Goal: Use online tool/utility: Utilize a website feature to perform a specific function

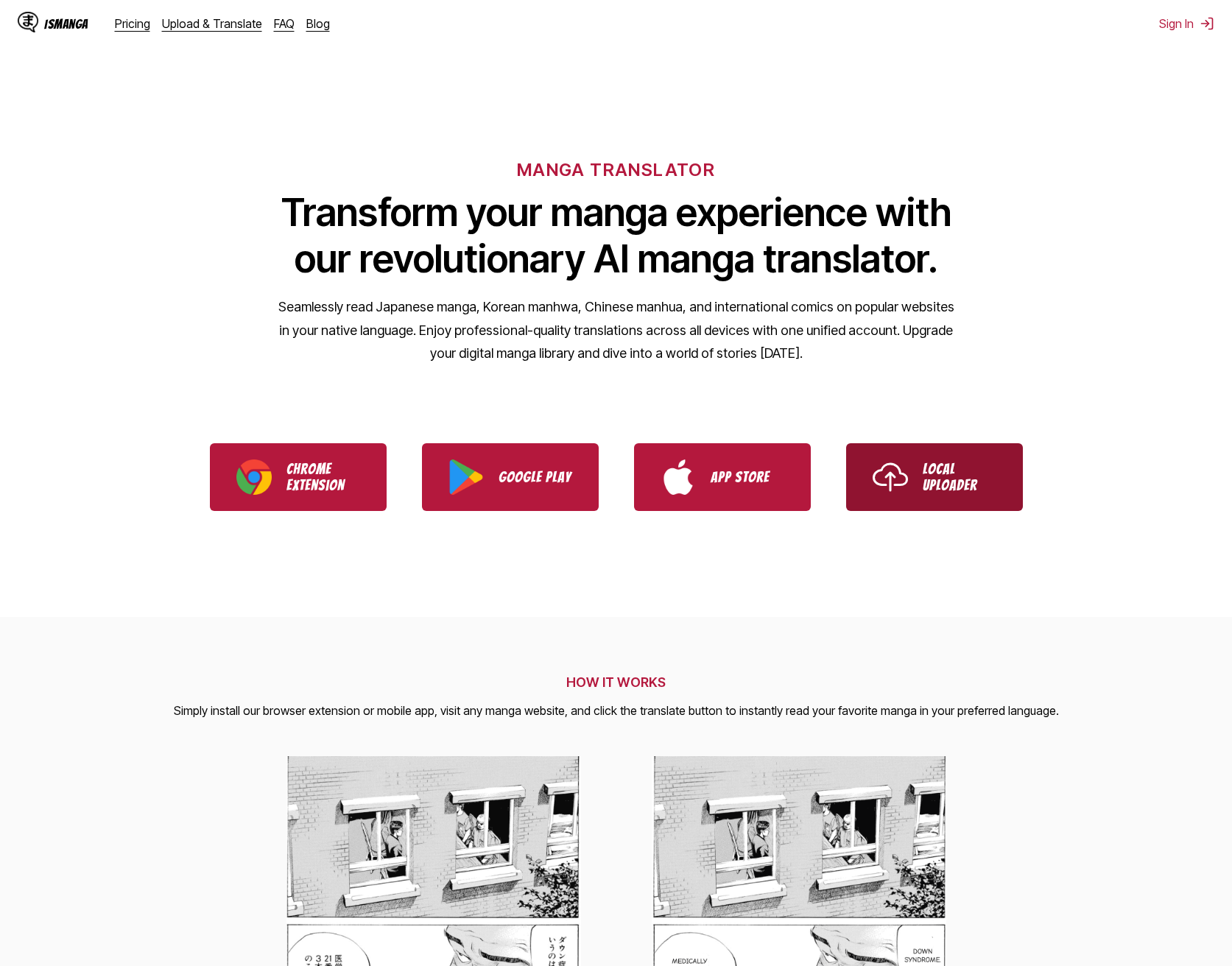
click at [912, 479] on link "Local Uploader" at bounding box center [934, 477] width 177 height 68
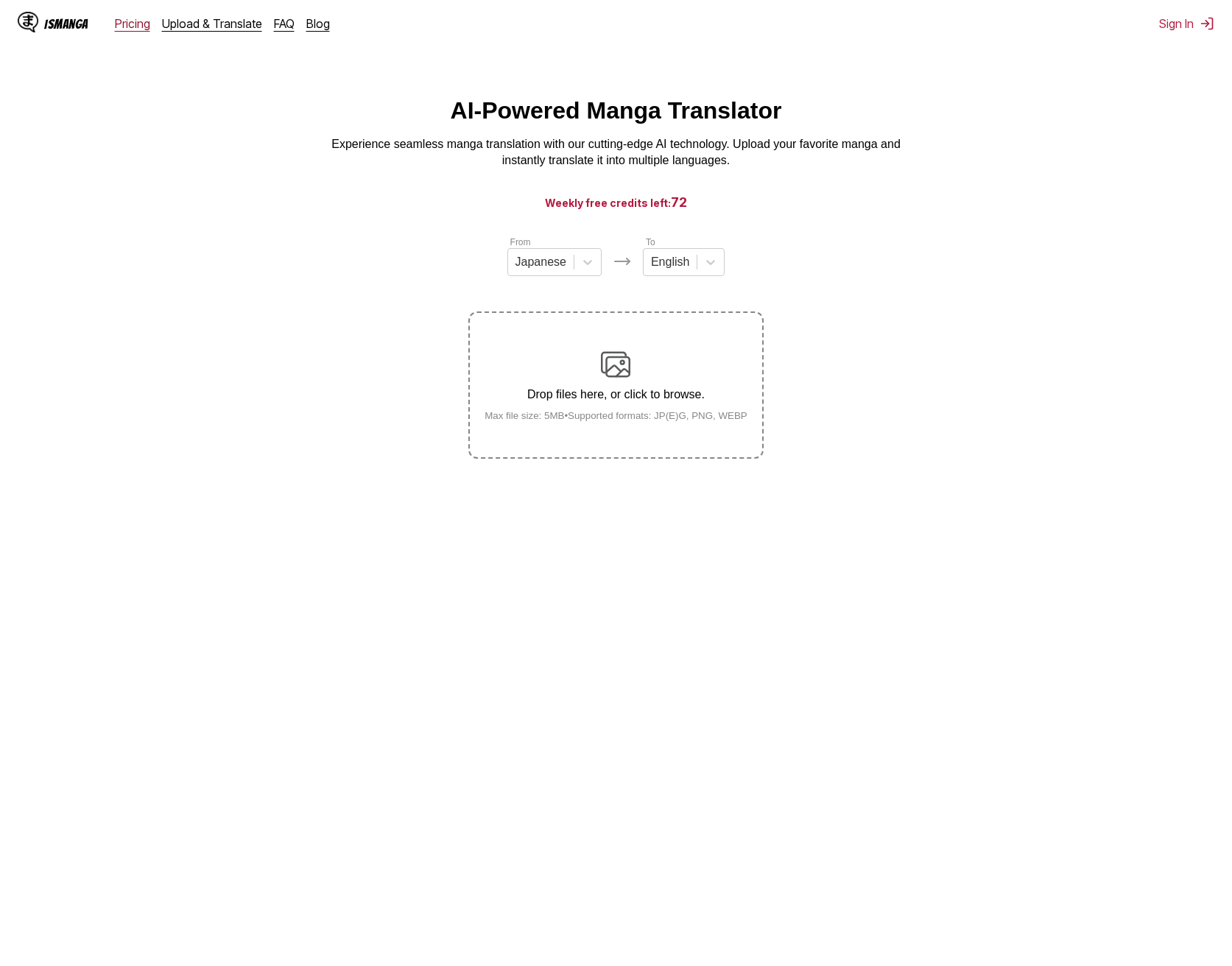
click at [129, 28] on link "Pricing" at bounding box center [132, 24] width 36 height 15
click at [1105, 66] on html "IsManga Pricing Upload & Translate FAQ Blog Sign In Pricing Upload & Translate …" at bounding box center [616, 552] width 1232 height 1104
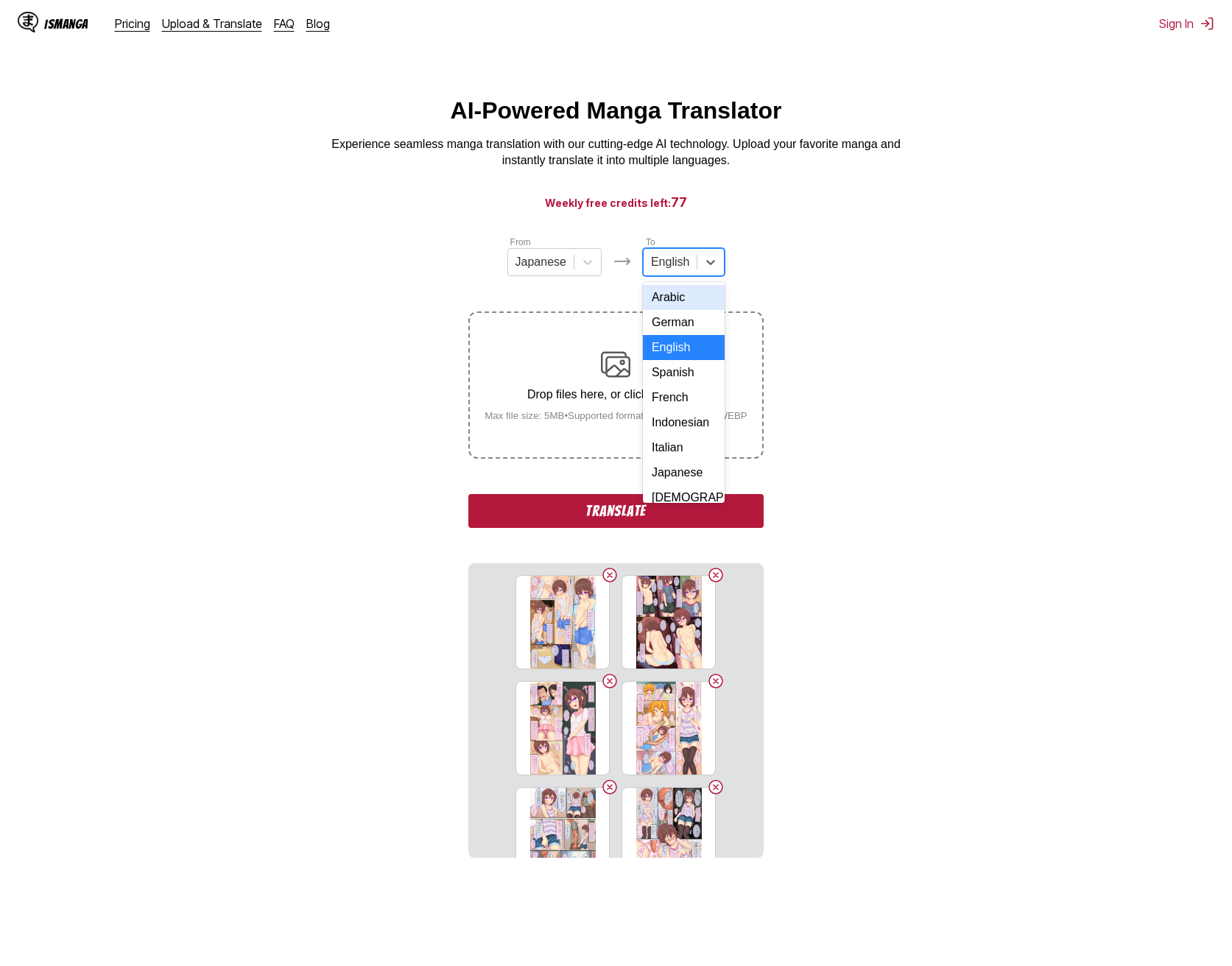
click at [676, 270] on div at bounding box center [670, 262] width 38 height 17
click at [687, 464] on div "[DEMOGRAPHIC_DATA]" at bounding box center [683, 463] width 81 height 25
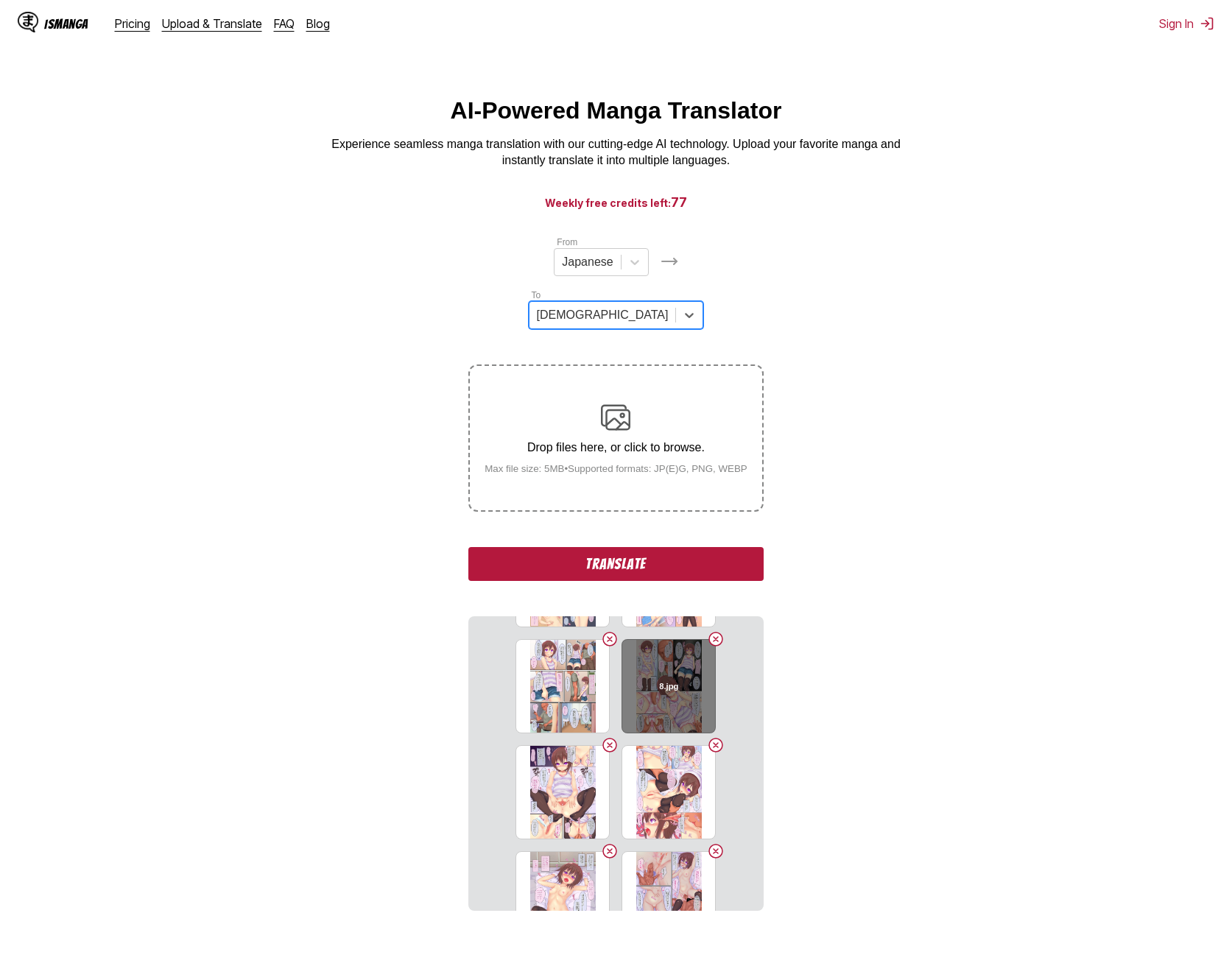
scroll to position [221, 0]
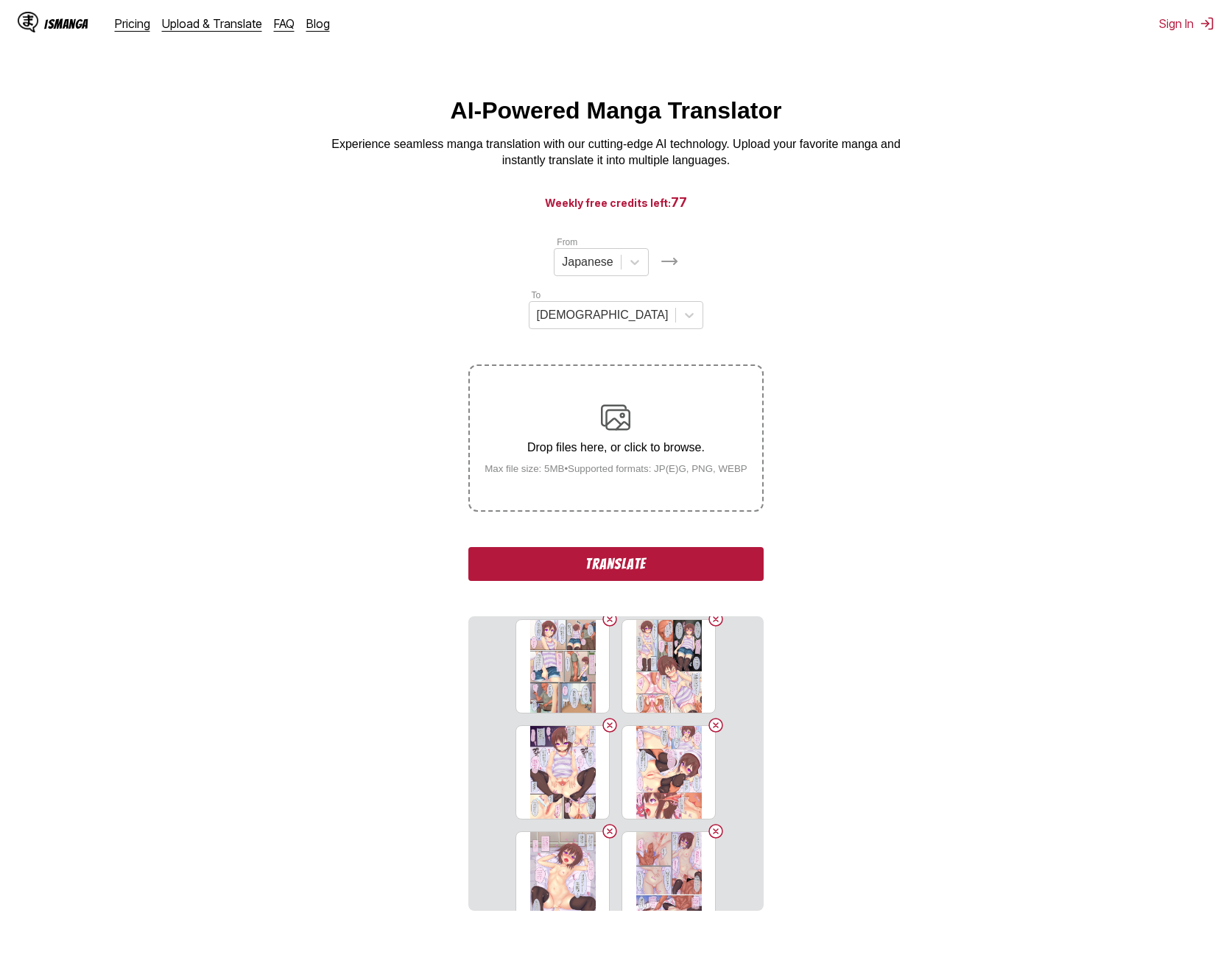
click at [661, 547] on button "Translate" at bounding box center [615, 564] width 295 height 34
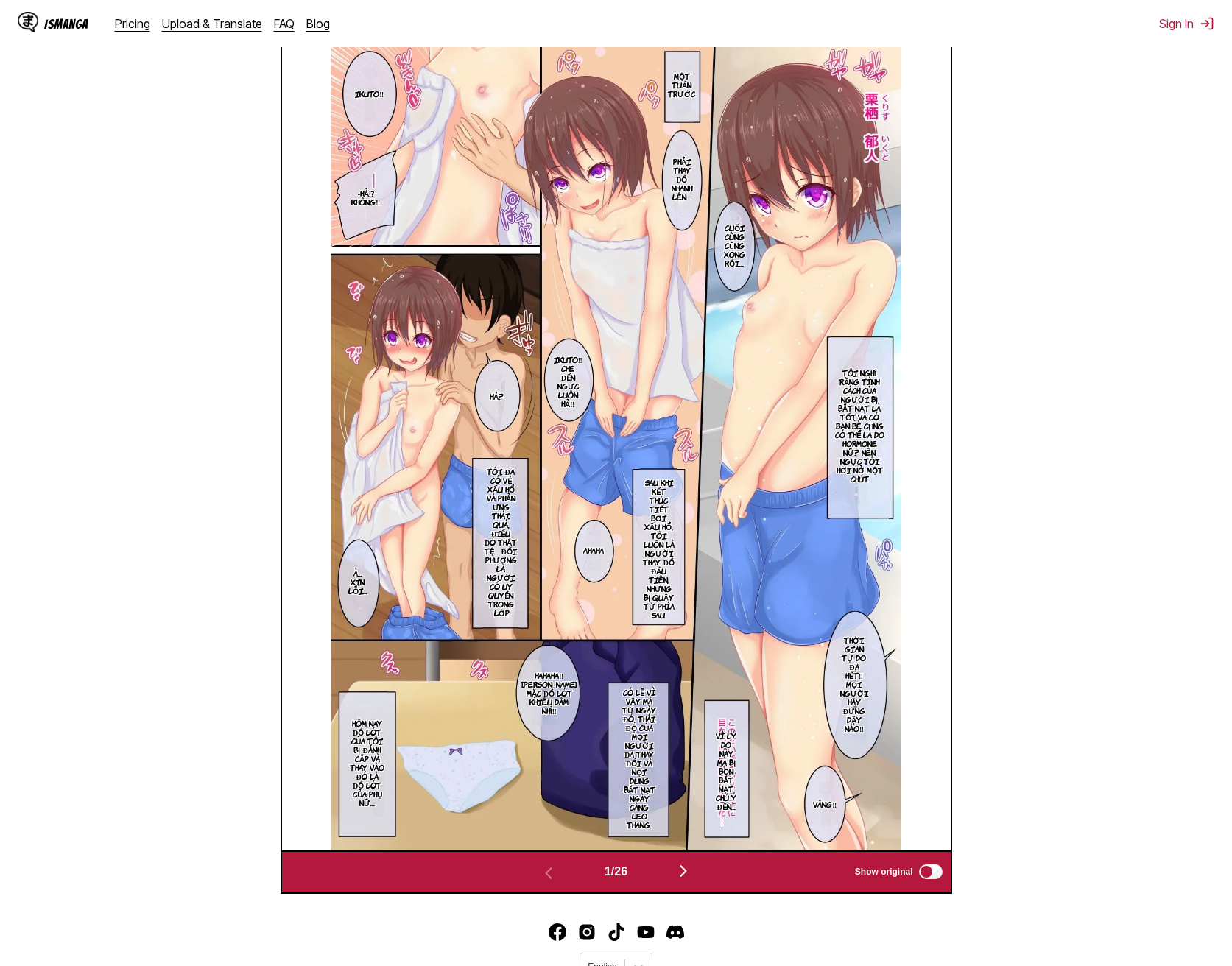
scroll to position [615, 0]
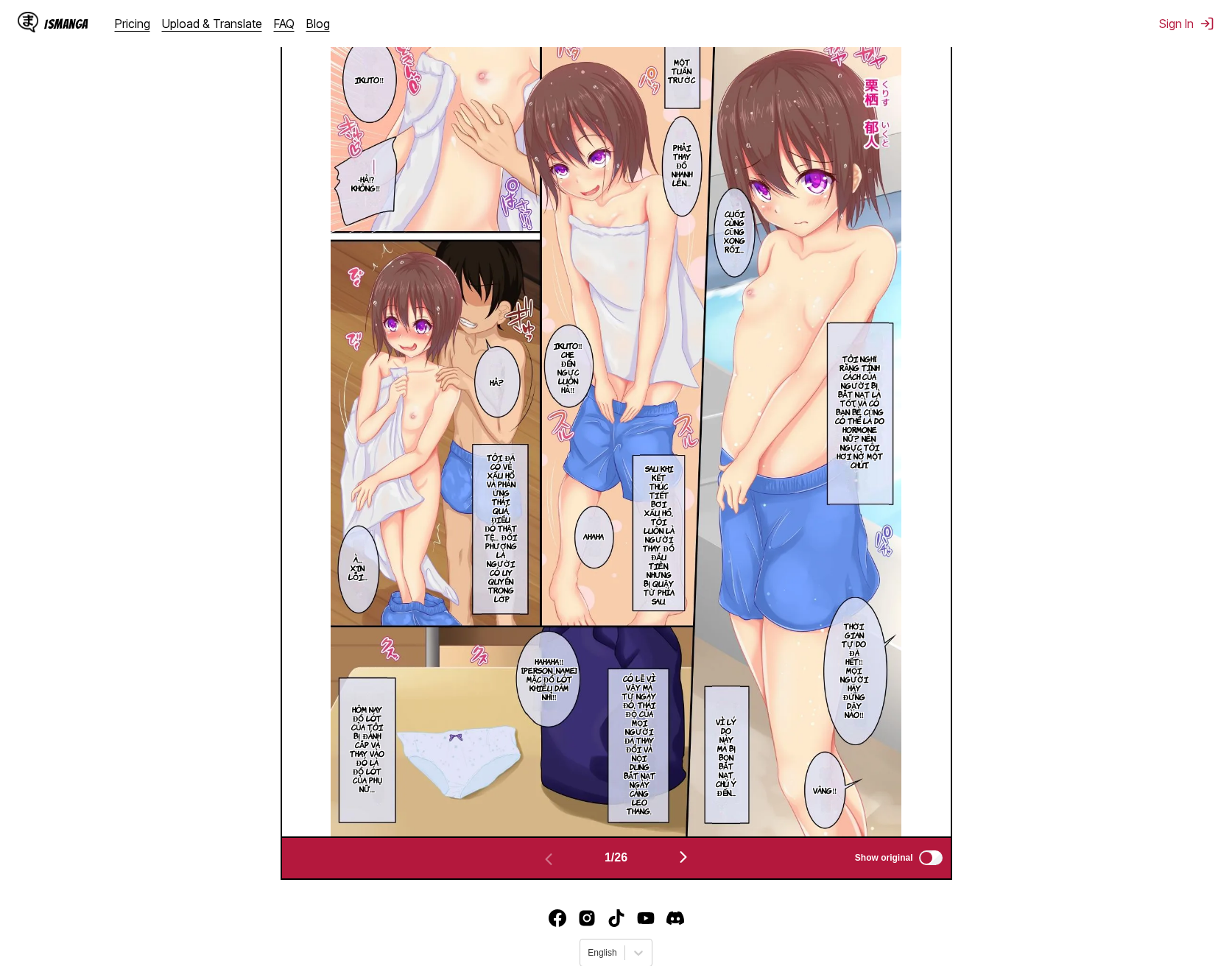
click at [692, 848] on img "button" at bounding box center [683, 857] width 17 height 17
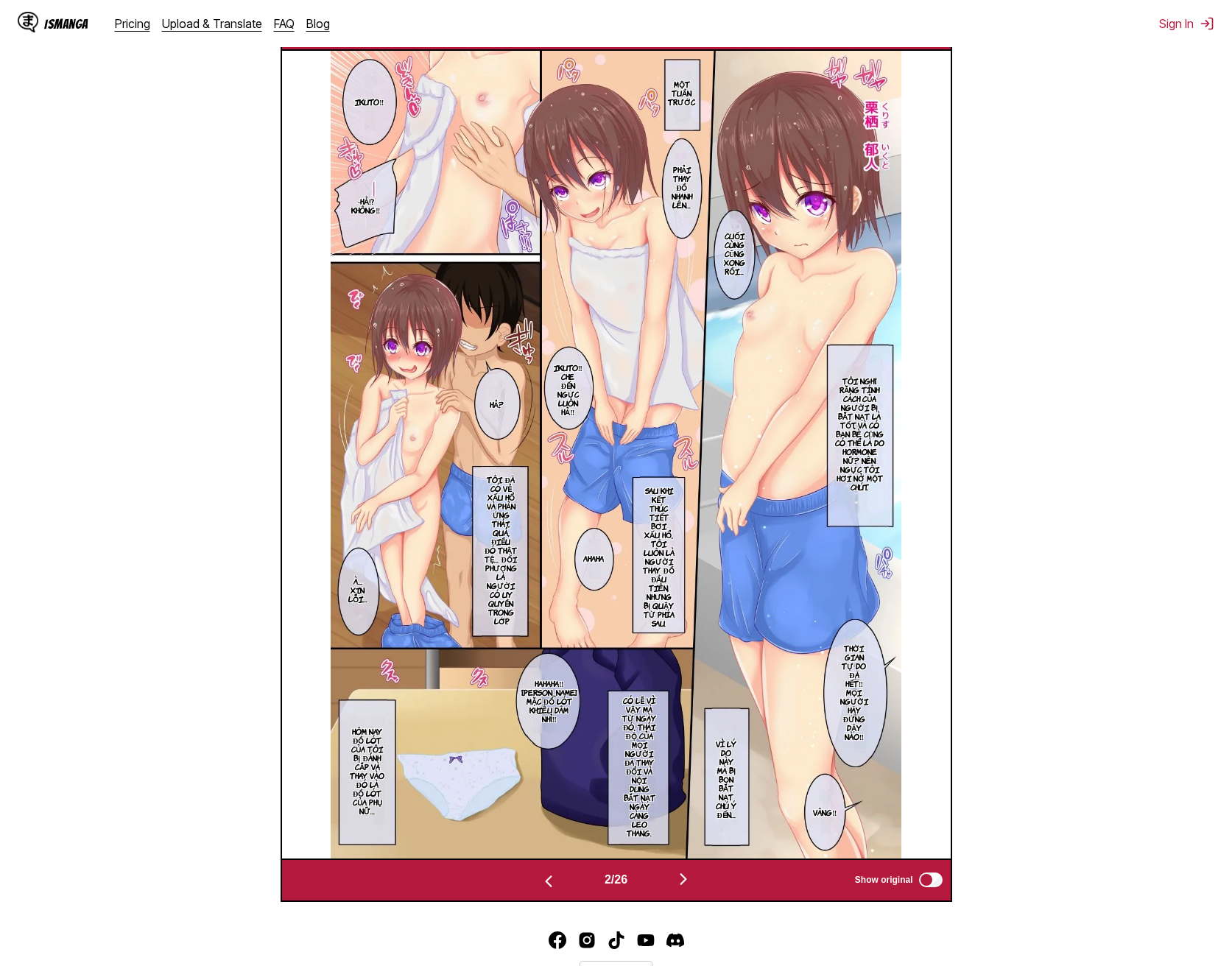
scroll to position [0, 669]
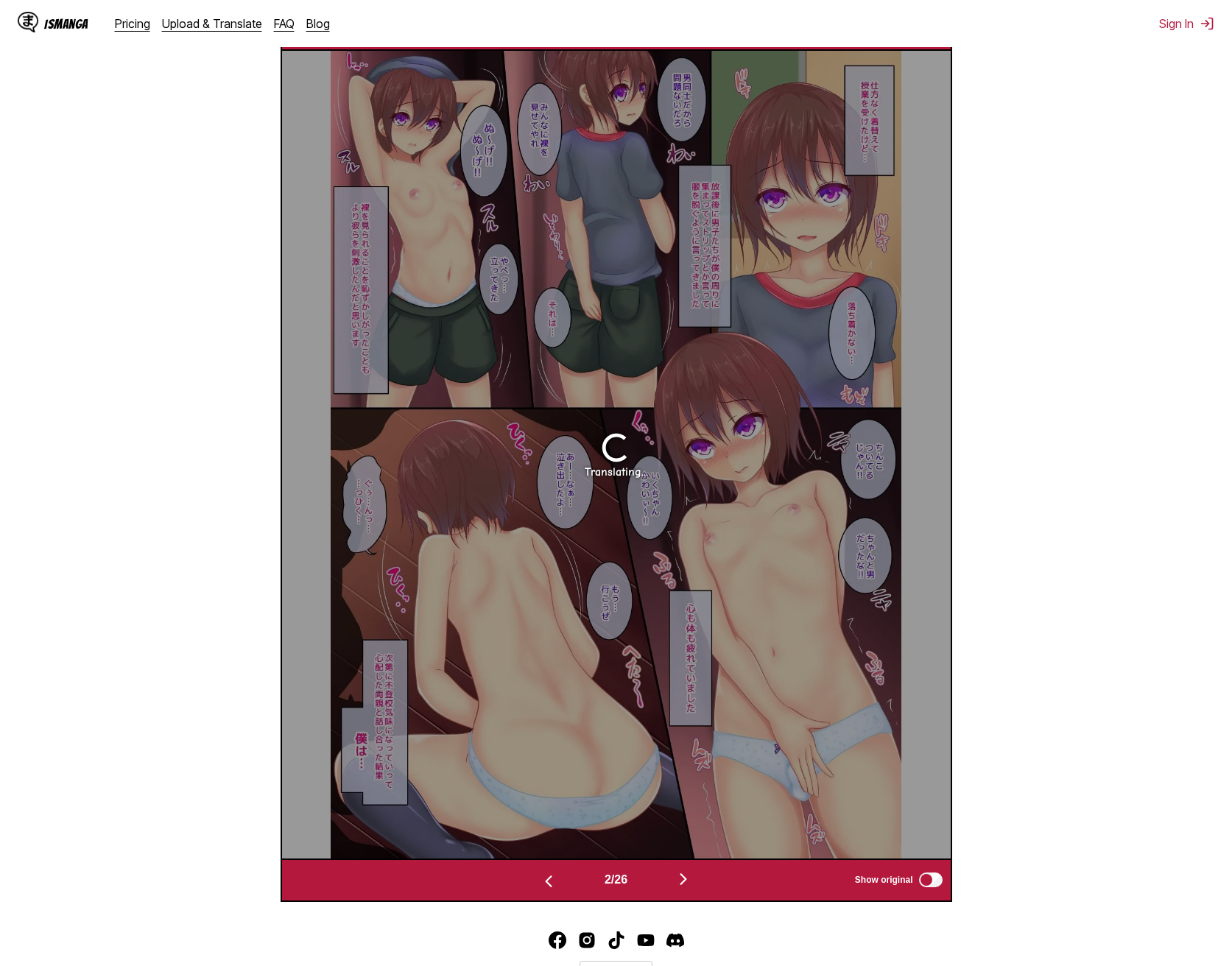
click at [542, 873] on img "button" at bounding box center [548, 881] width 17 height 17
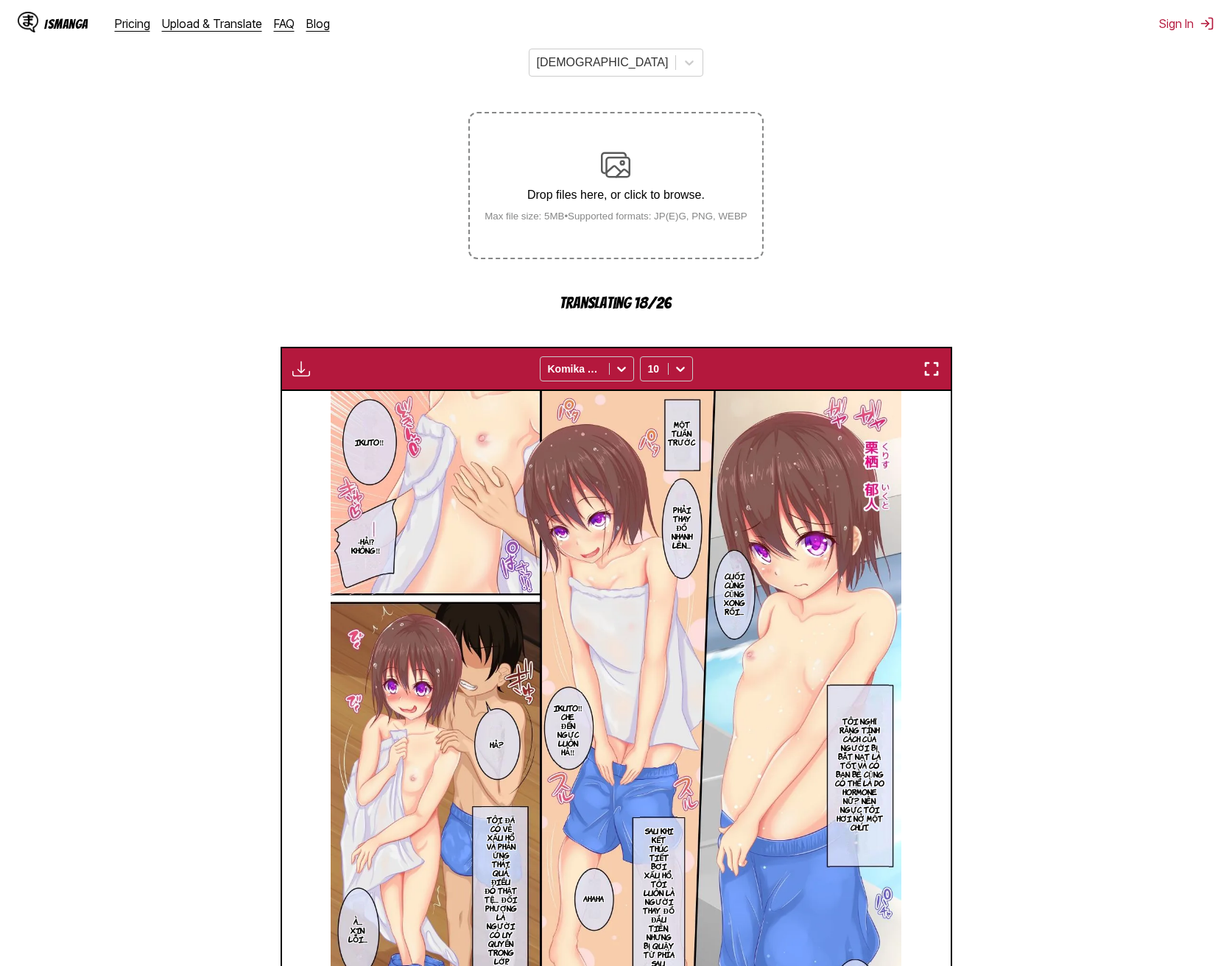
scroll to position [615, 0]
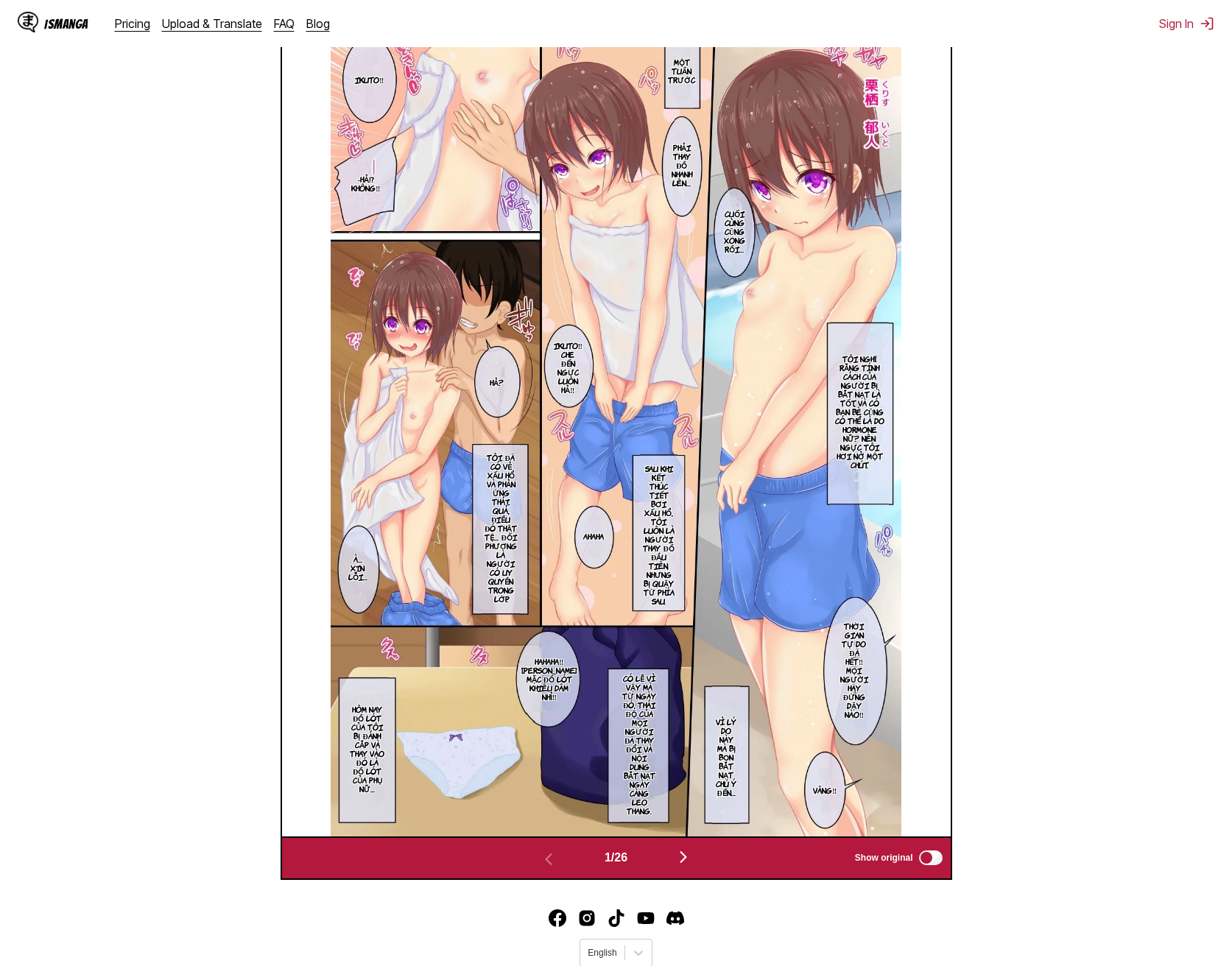
click at [686, 848] on img "button" at bounding box center [683, 857] width 17 height 17
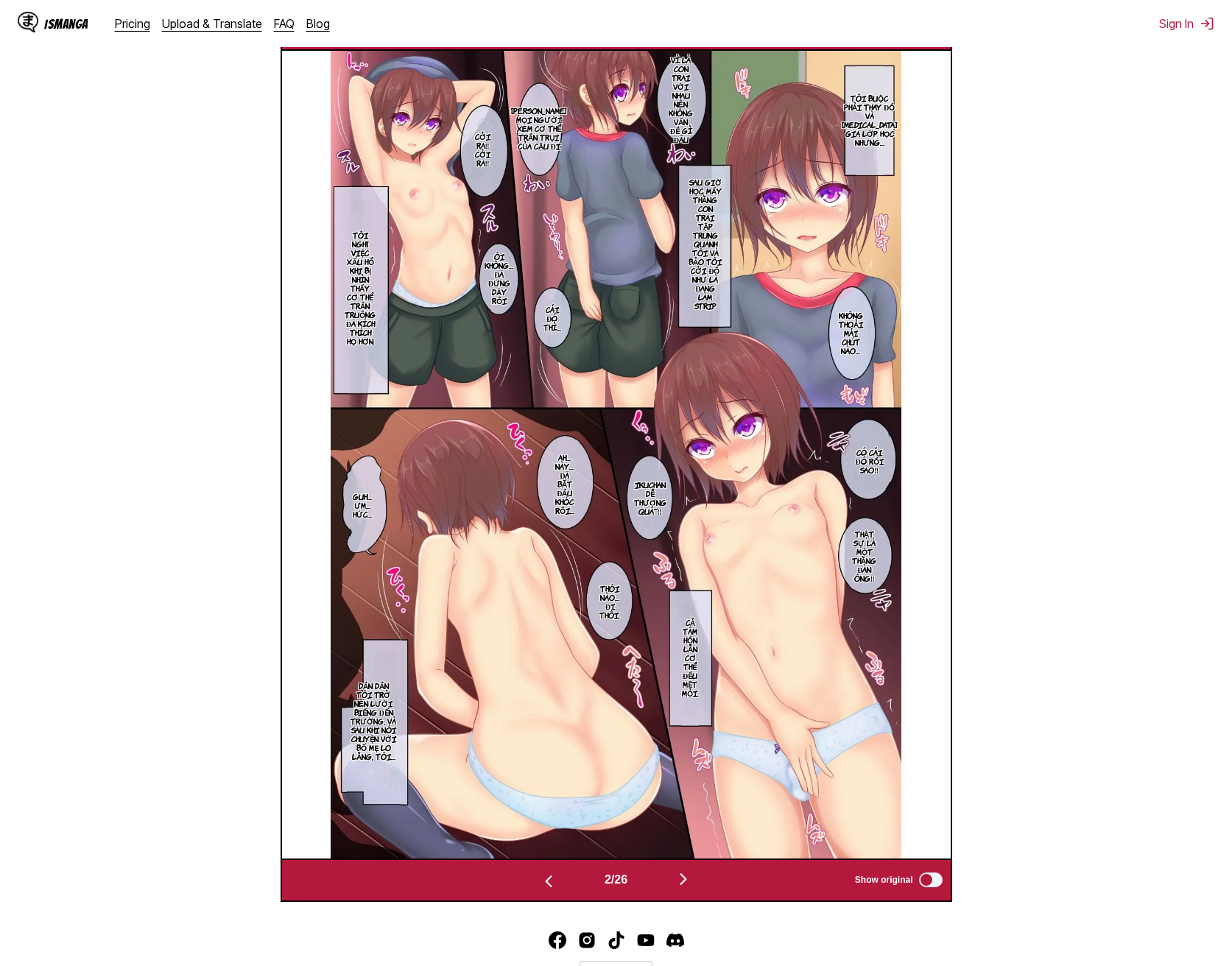
click at [688, 870] on img "button" at bounding box center [683, 879] width 17 height 17
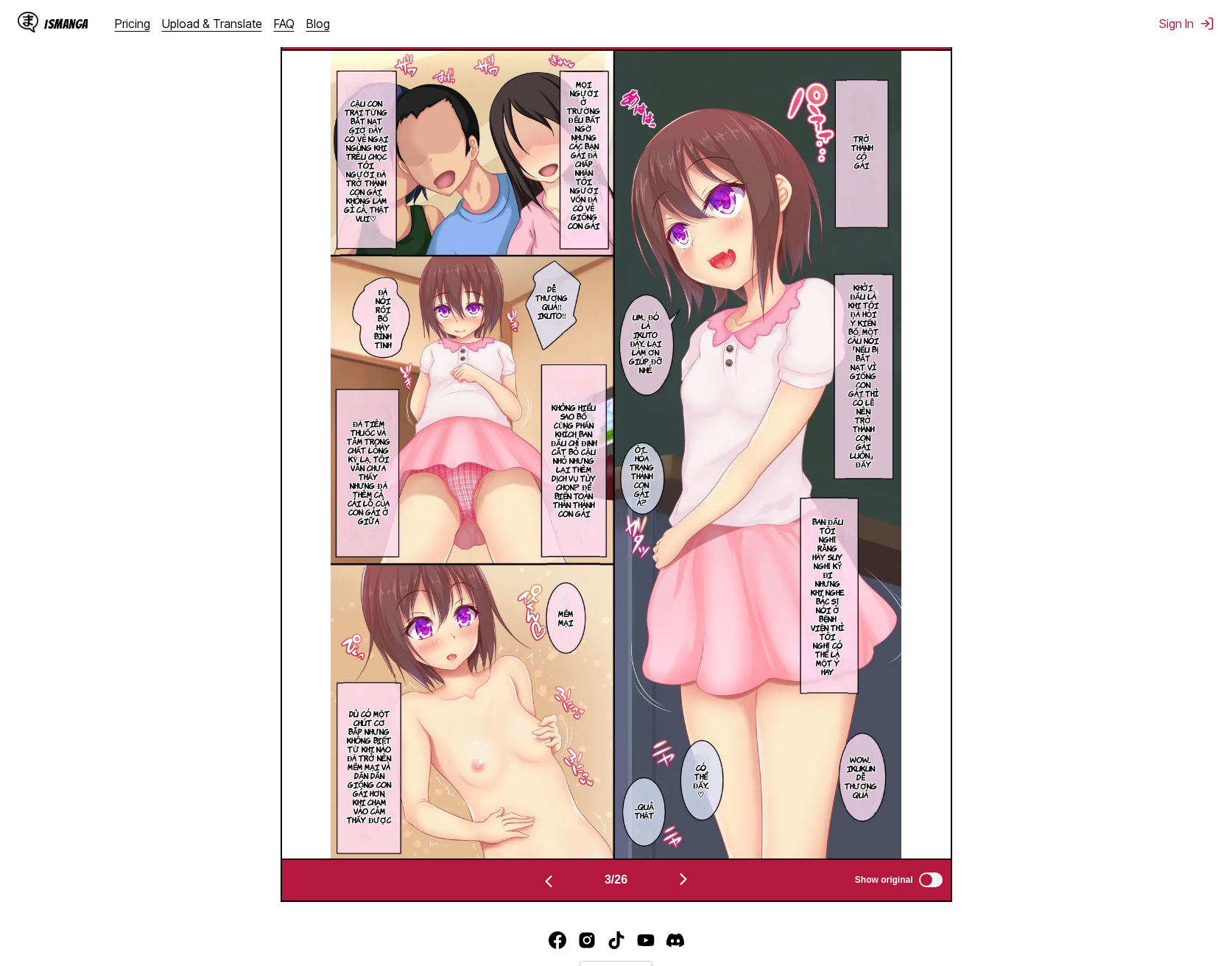
click at [688, 870] on img "button" at bounding box center [683, 879] width 17 height 17
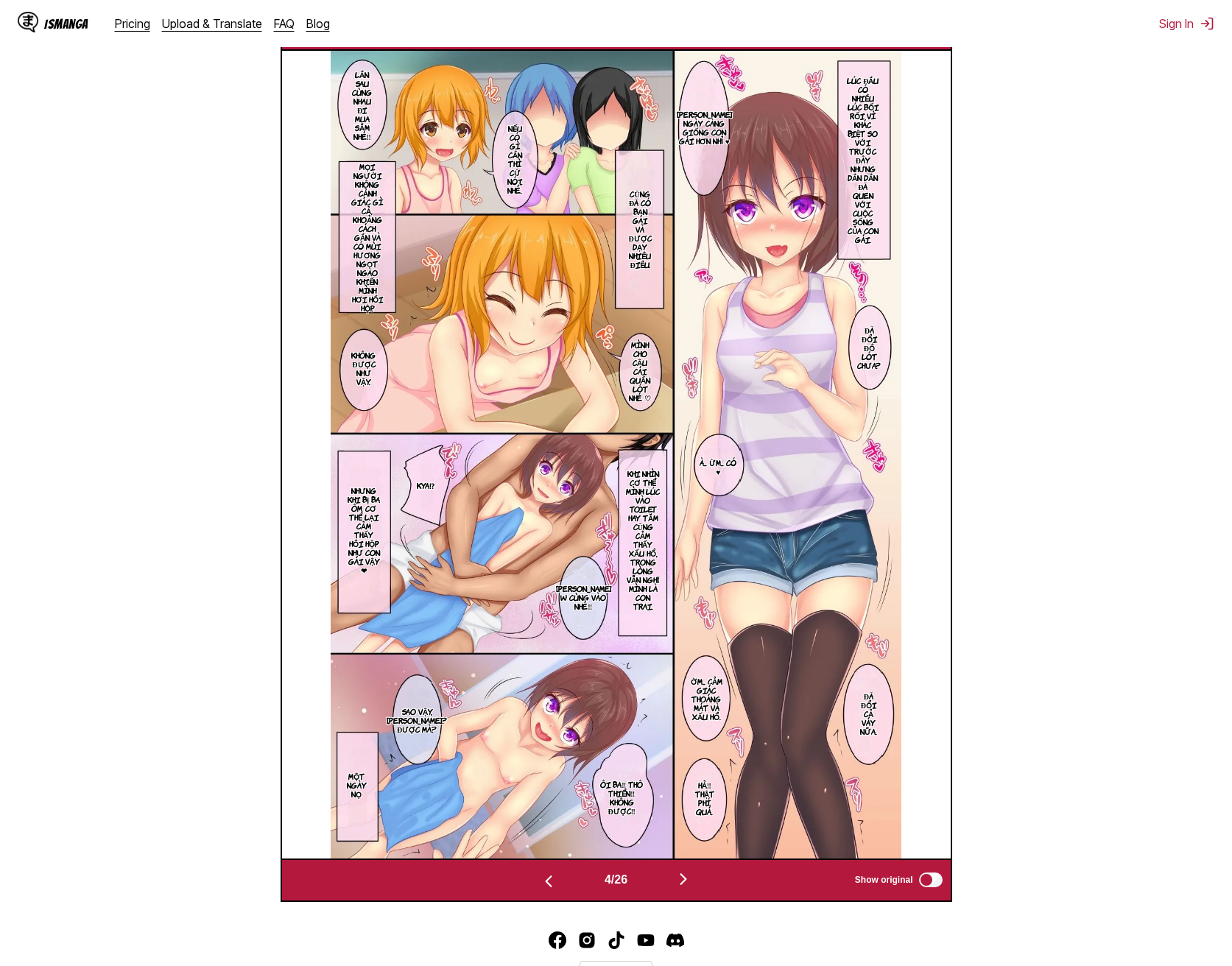
click at [688, 870] on img "button" at bounding box center [683, 879] width 17 height 17
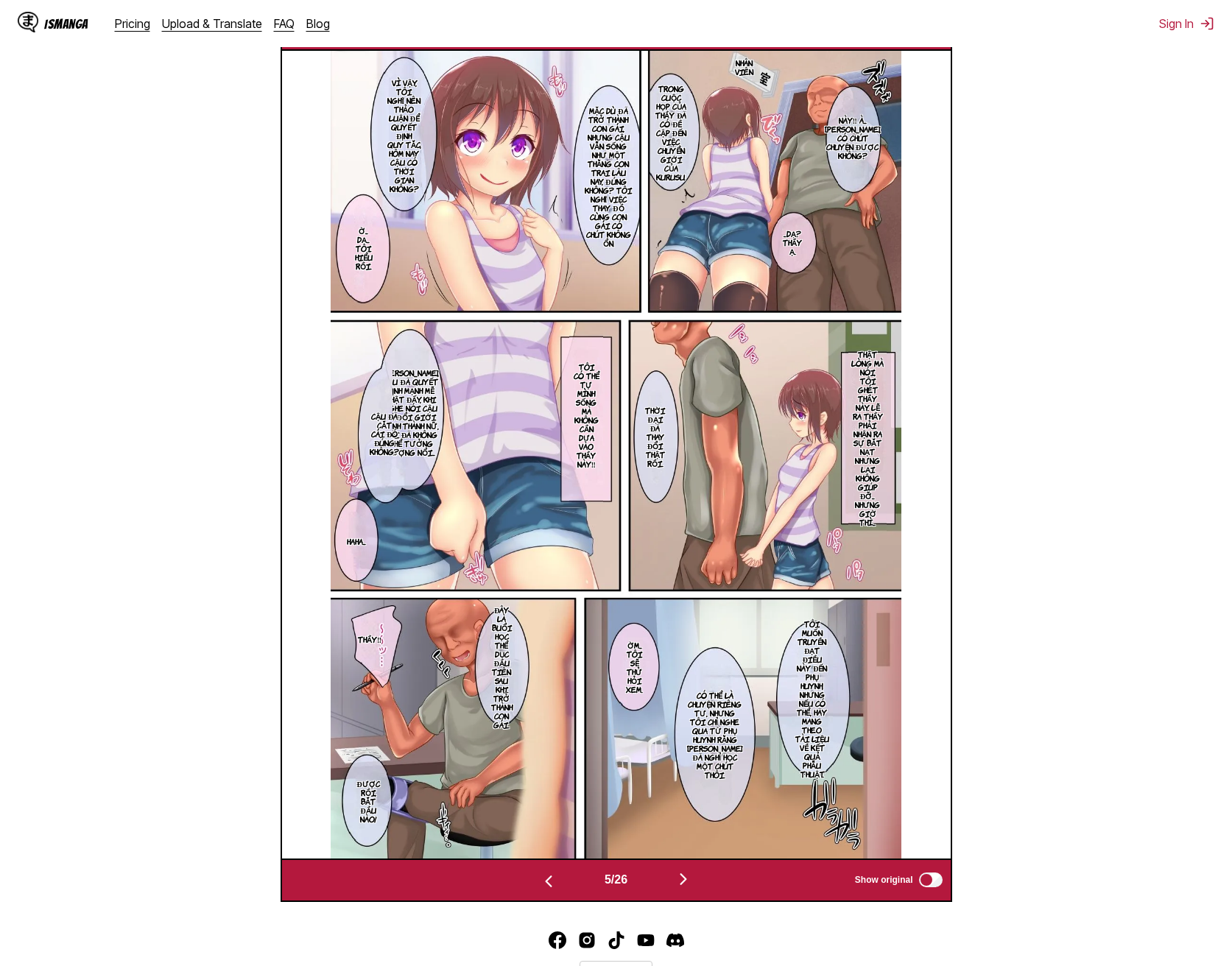
click at [688, 870] on img "button" at bounding box center [683, 879] width 17 height 17
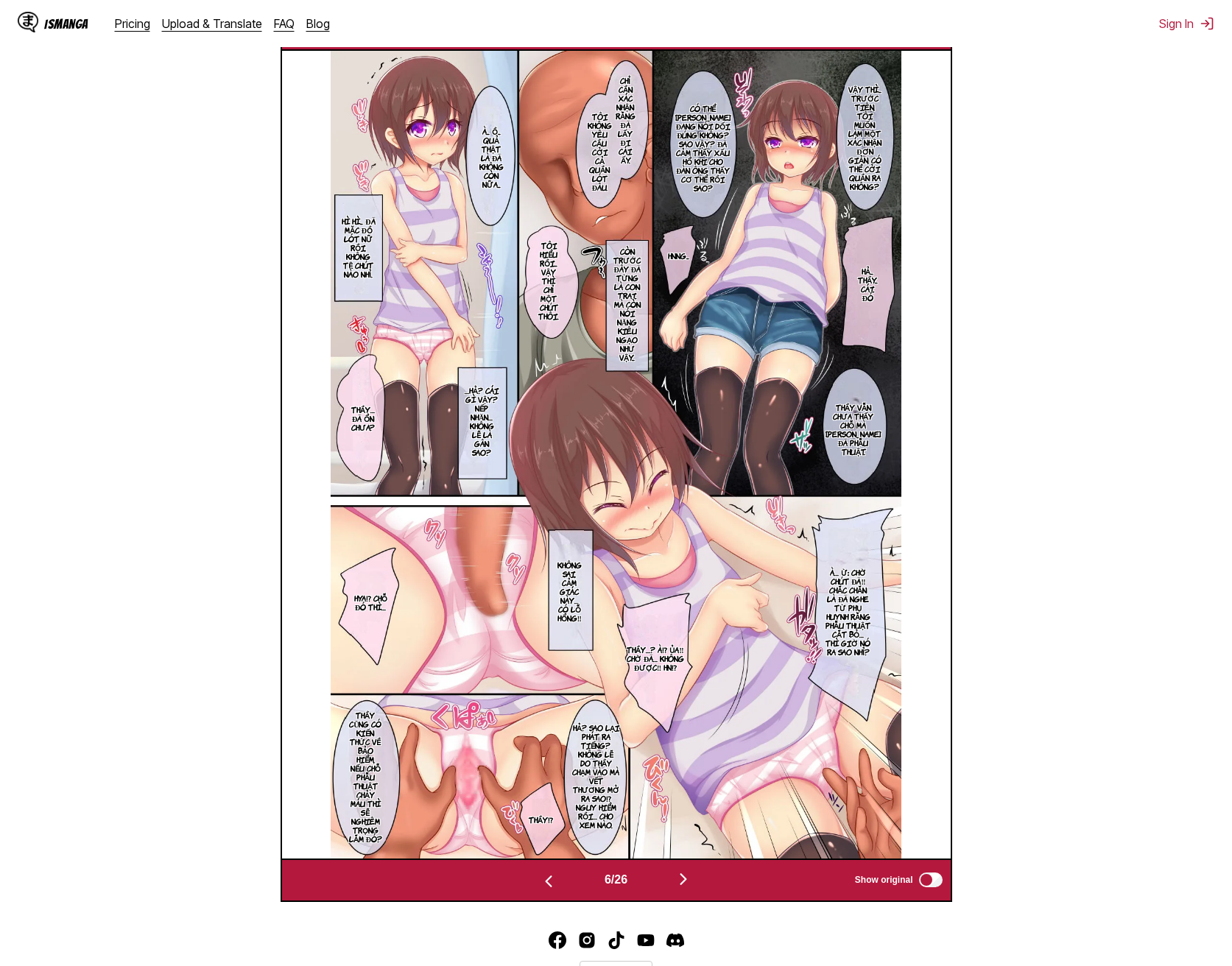
click at [688, 870] on img "button" at bounding box center [683, 879] width 17 height 17
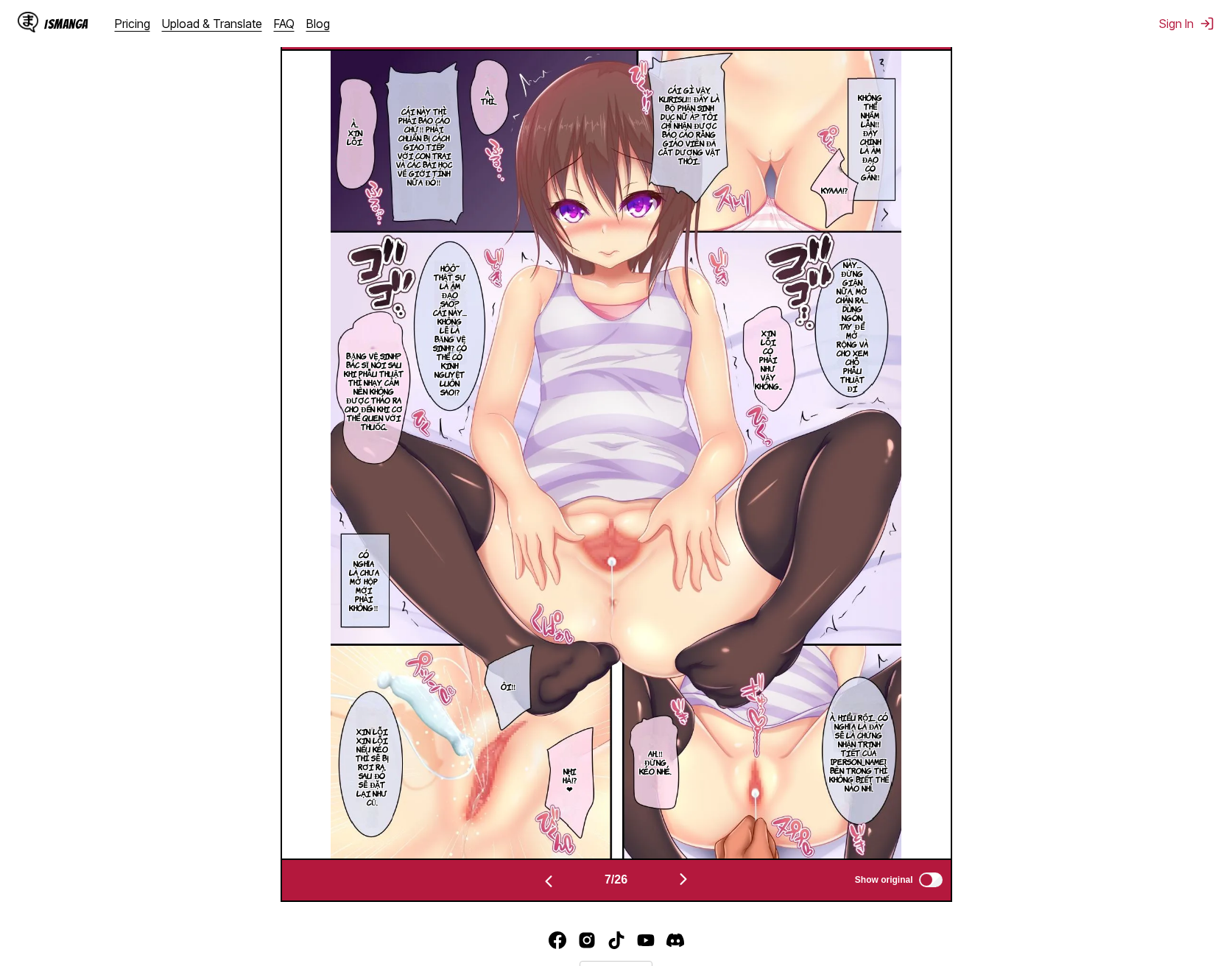
click at [688, 870] on img "button" at bounding box center [683, 879] width 17 height 17
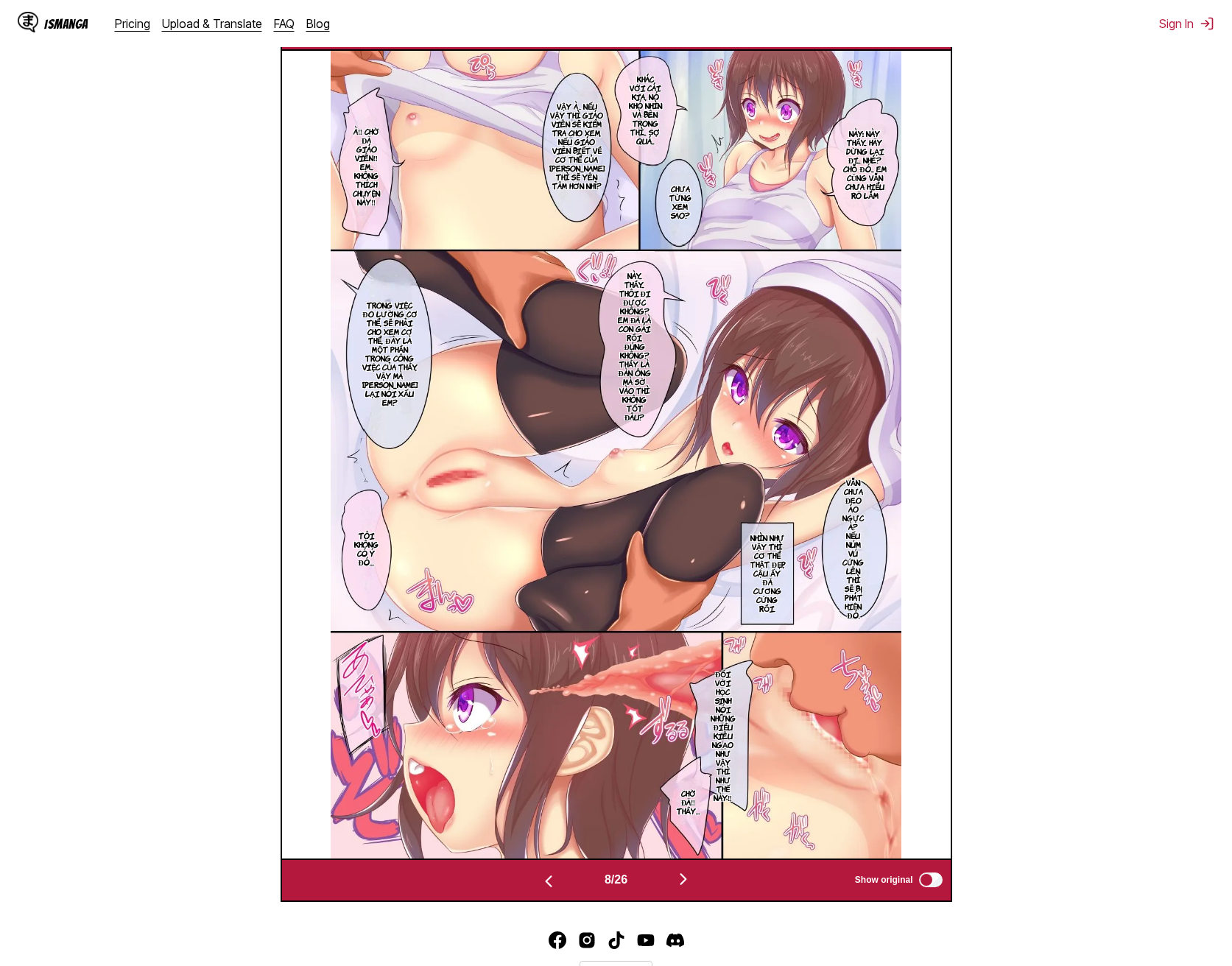
click at [688, 870] on img "button" at bounding box center [683, 879] width 17 height 17
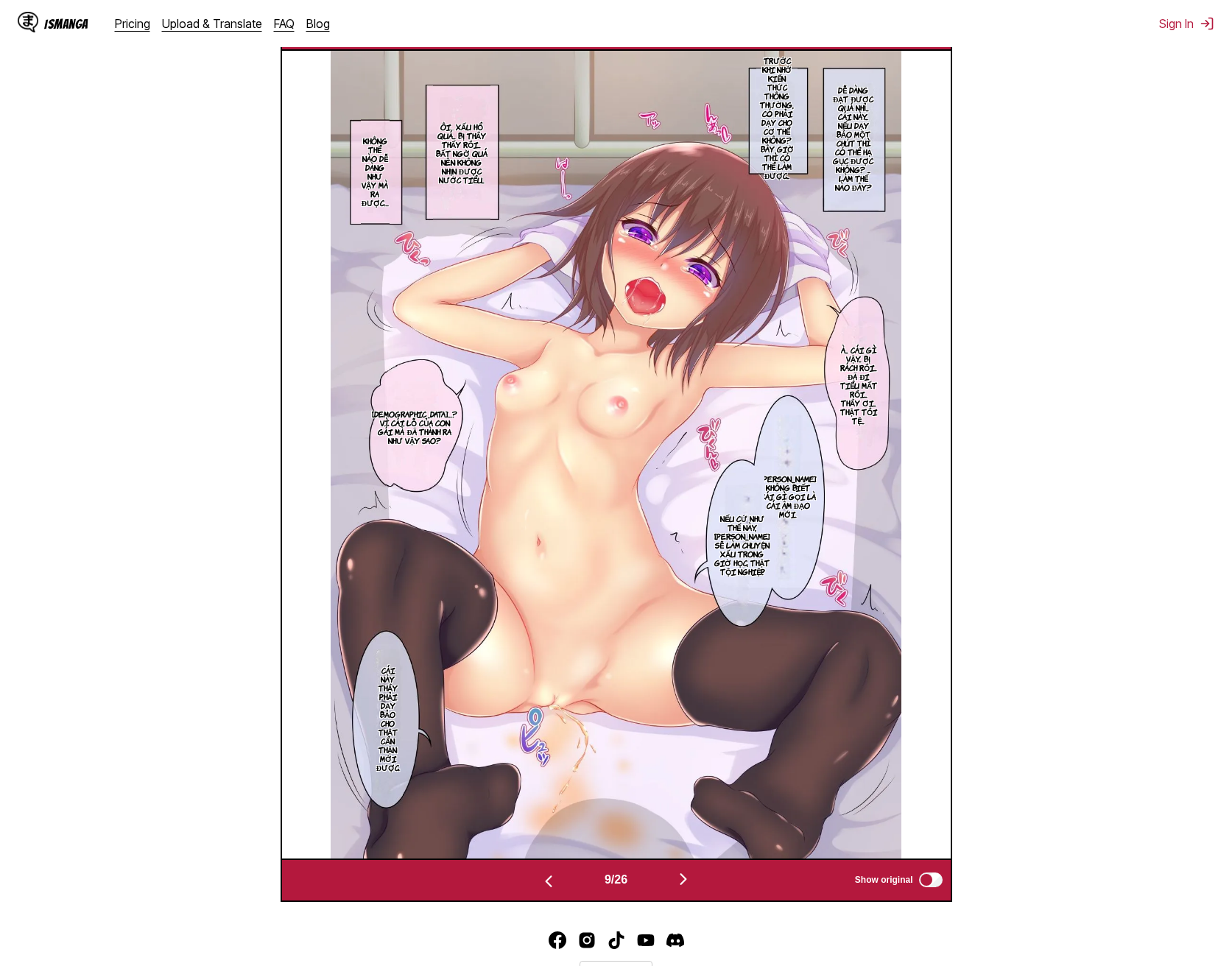
click at [688, 870] on img "button" at bounding box center [683, 879] width 17 height 17
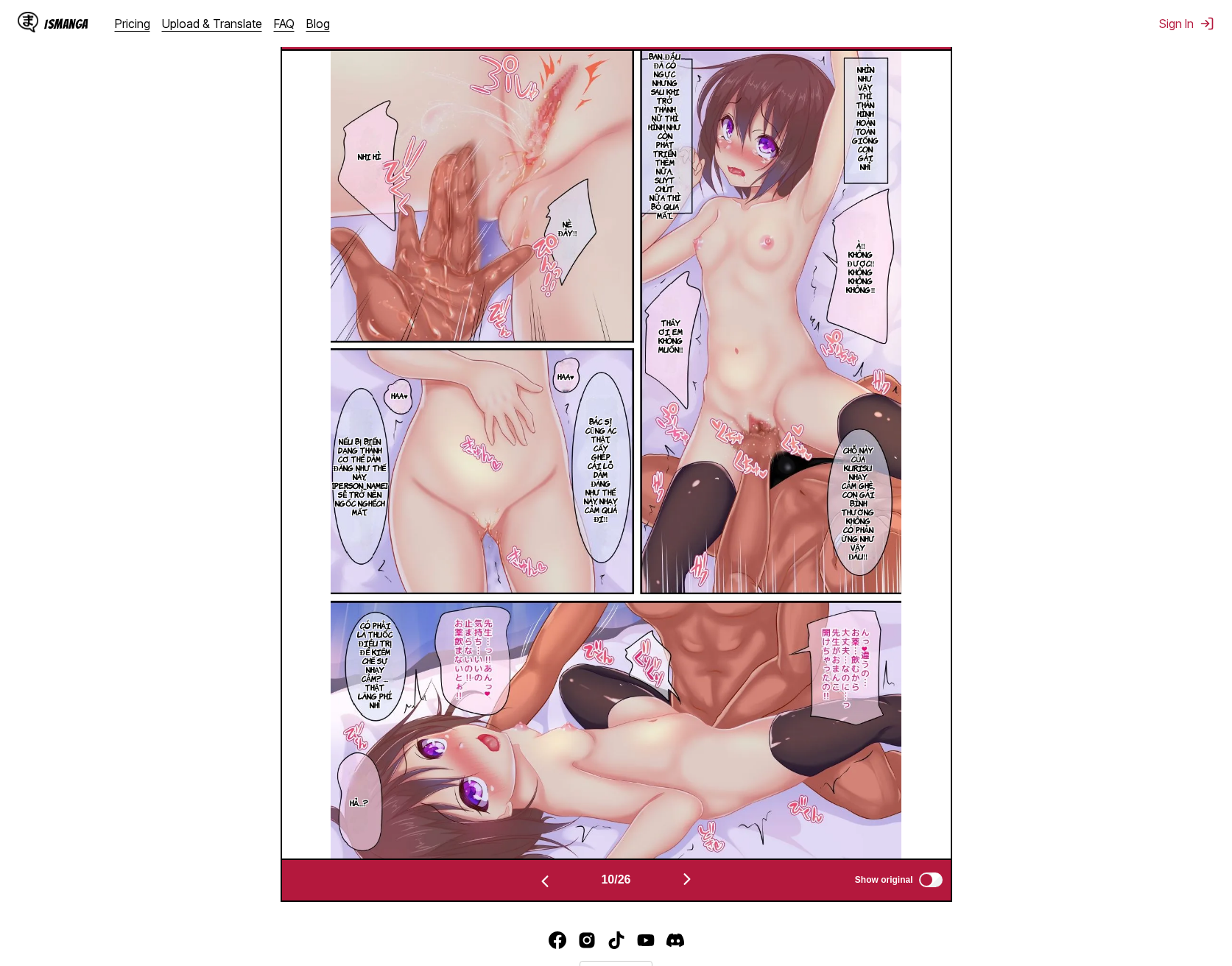
click at [688, 870] on img "button" at bounding box center [687, 879] width 17 height 17
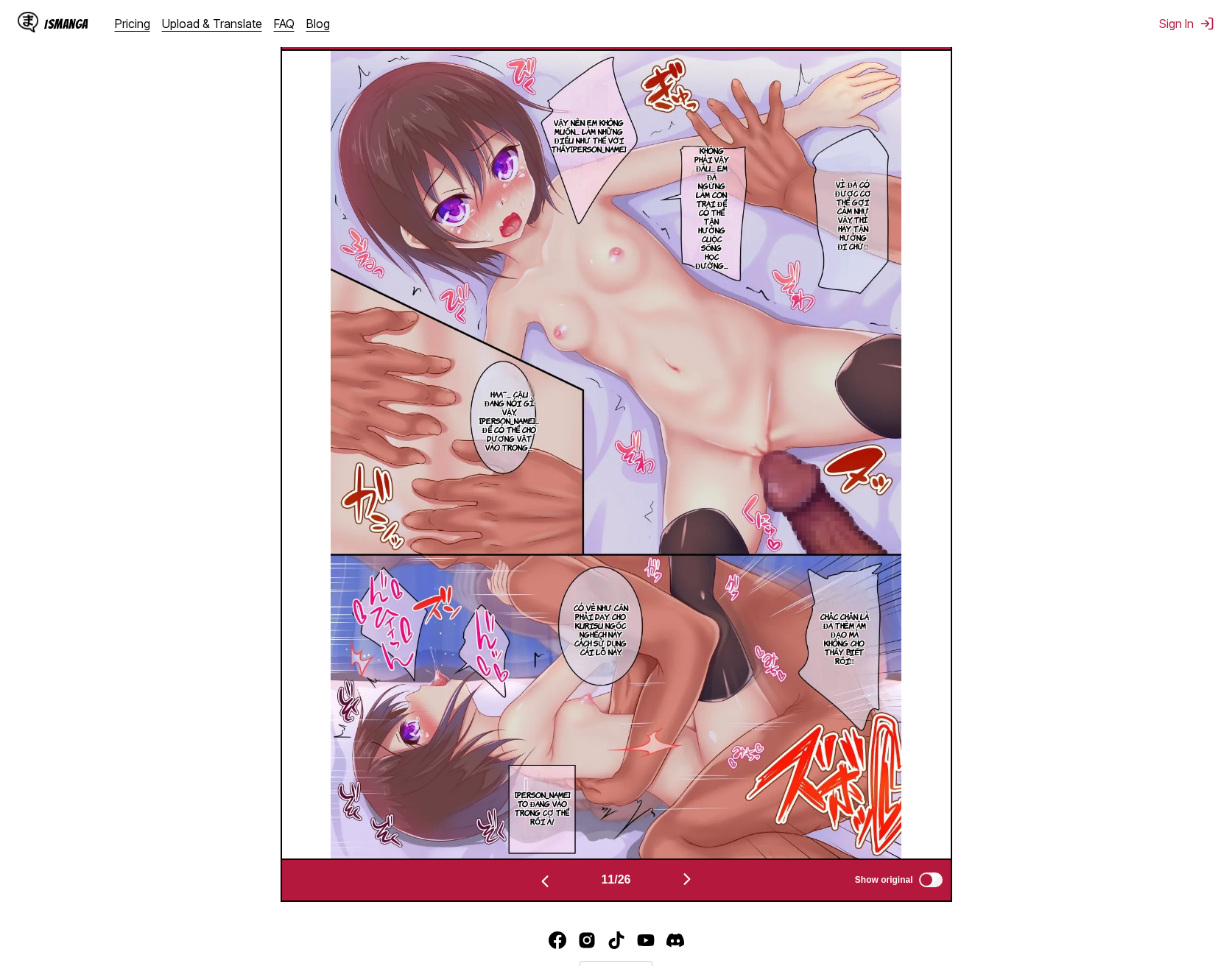
click at [688, 870] on img "button" at bounding box center [687, 879] width 17 height 17
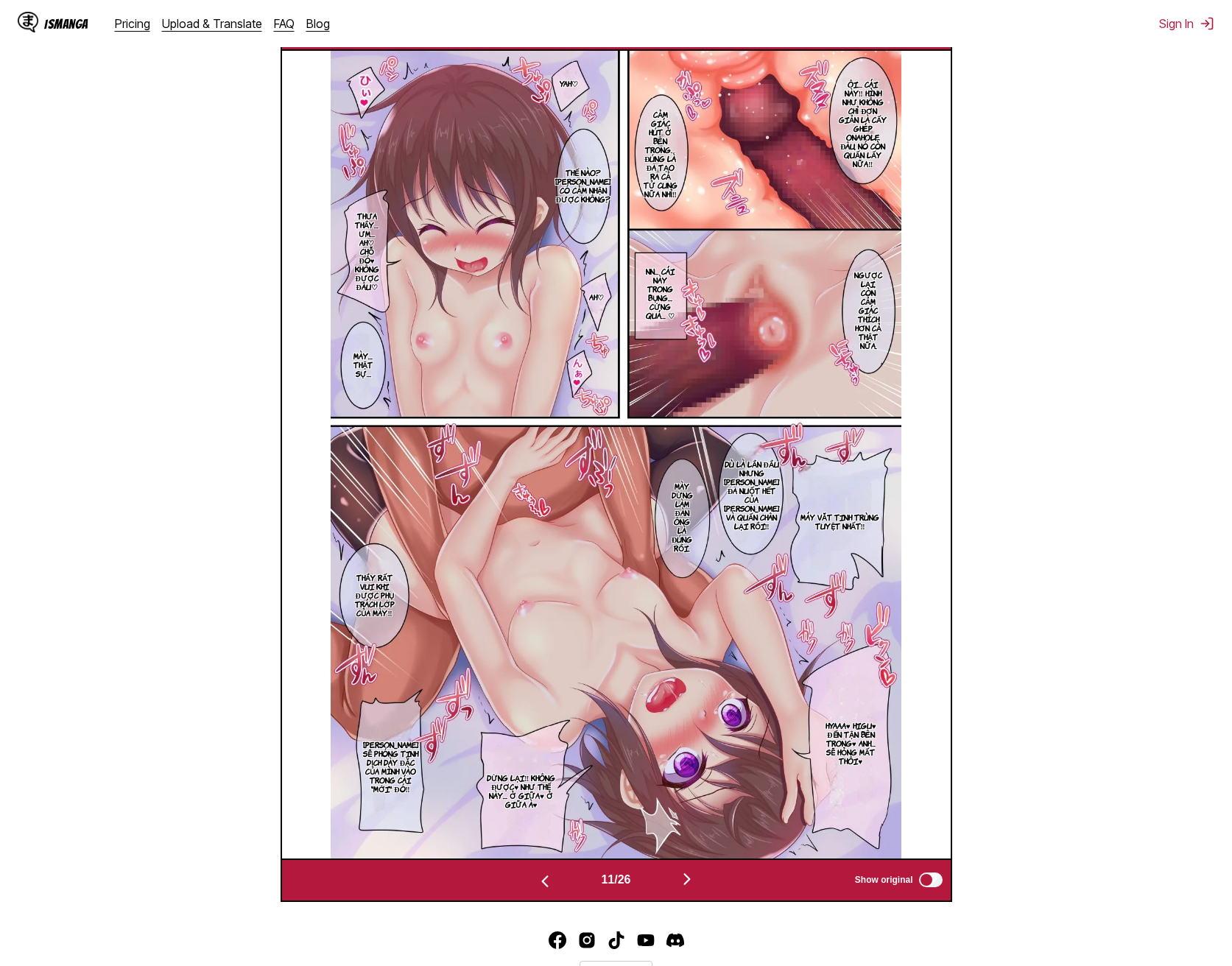
click at [689, 870] on img "button" at bounding box center [687, 879] width 17 height 17
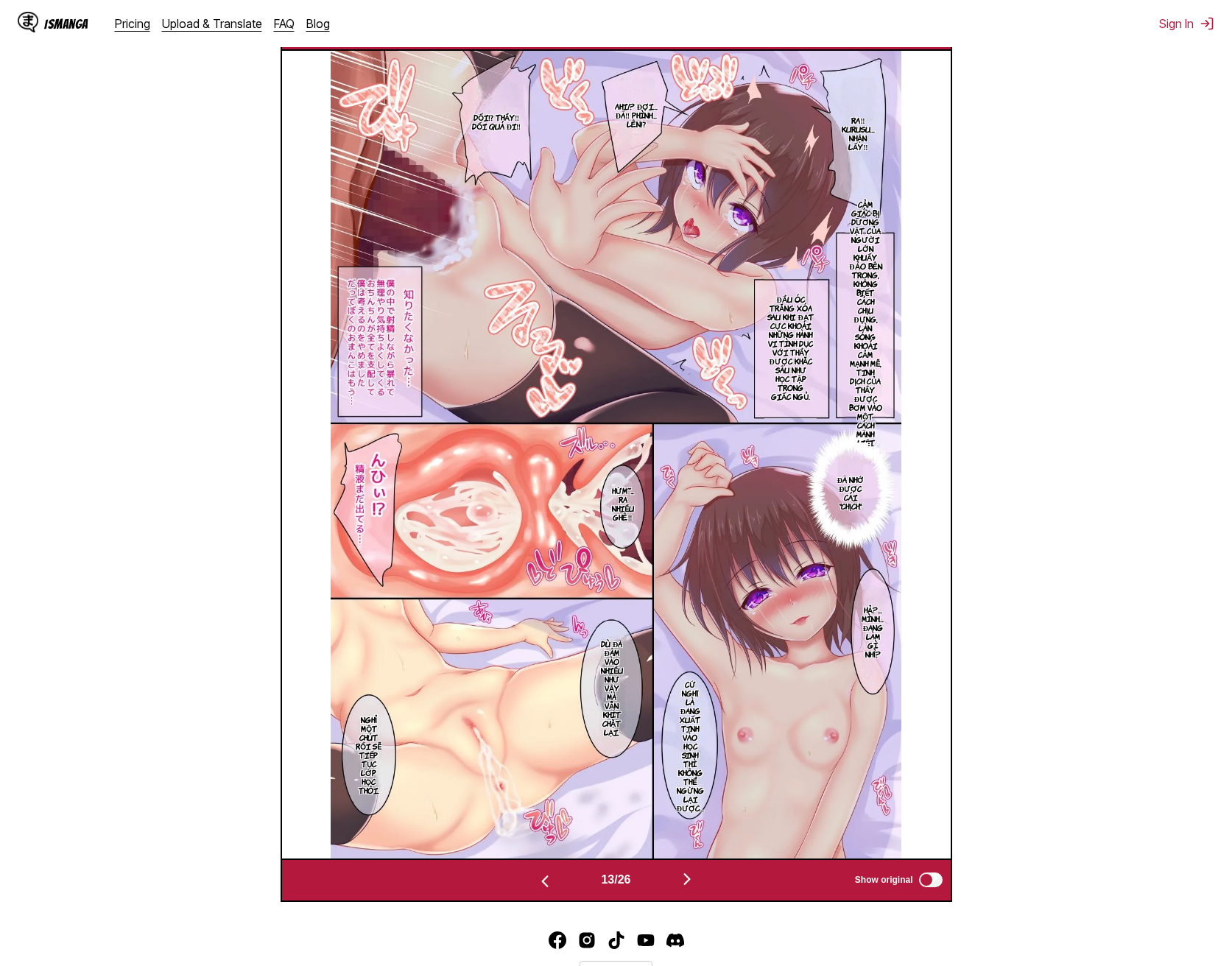
click at [526, 870] on button "button" at bounding box center [545, 880] width 88 height 21
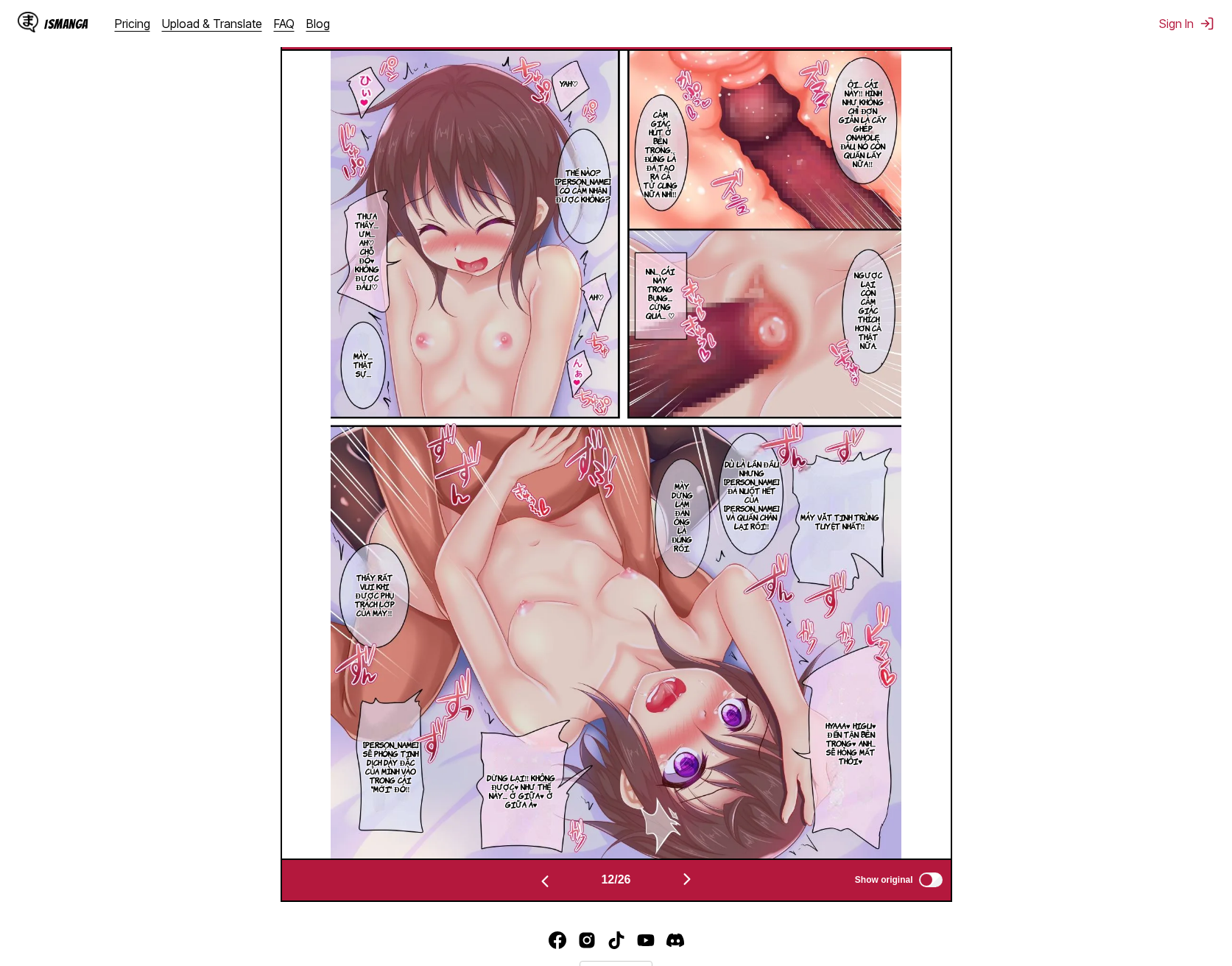
click at [670, 870] on button "button" at bounding box center [687, 880] width 88 height 21
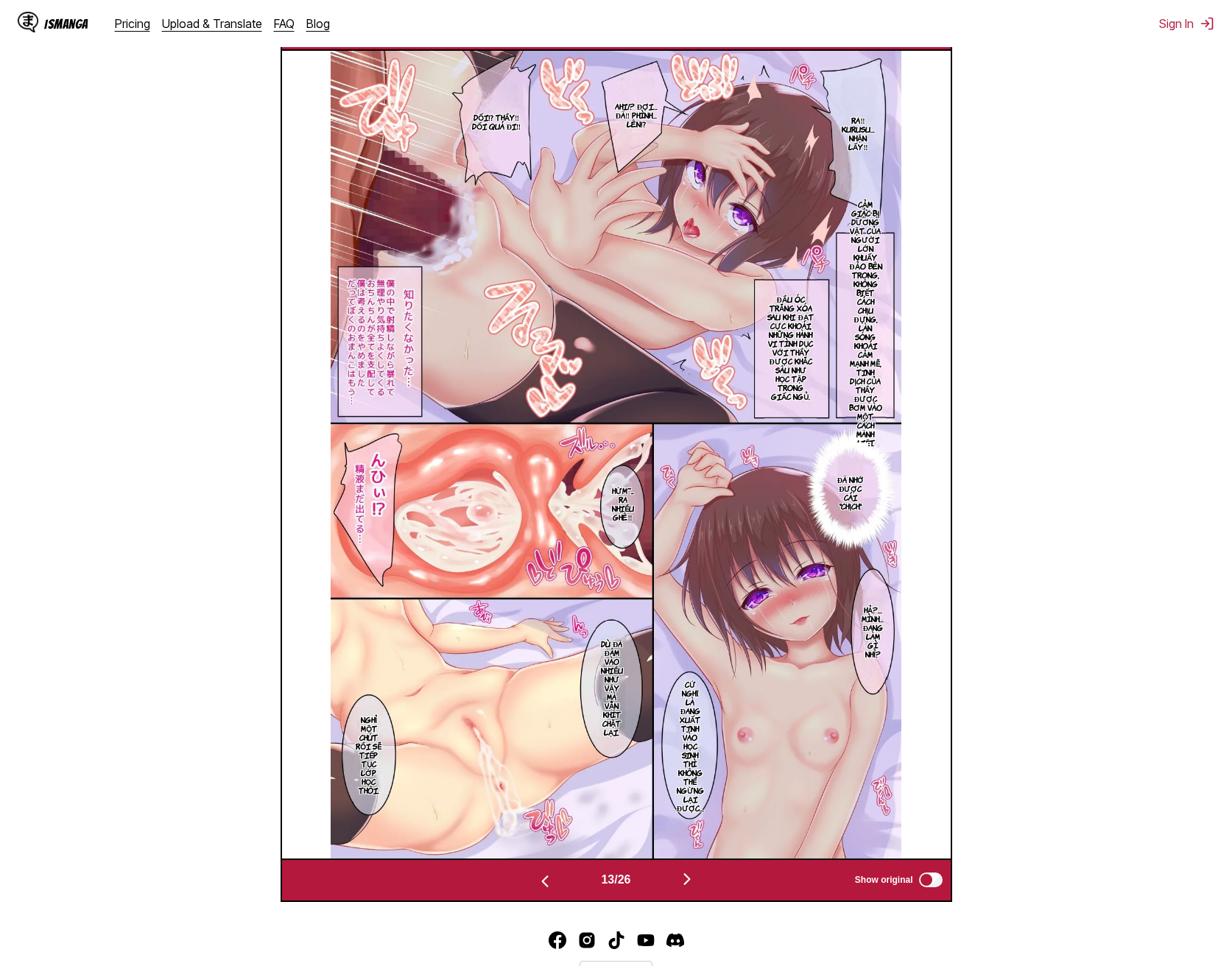
click at [671, 870] on button "button" at bounding box center [687, 880] width 88 height 21
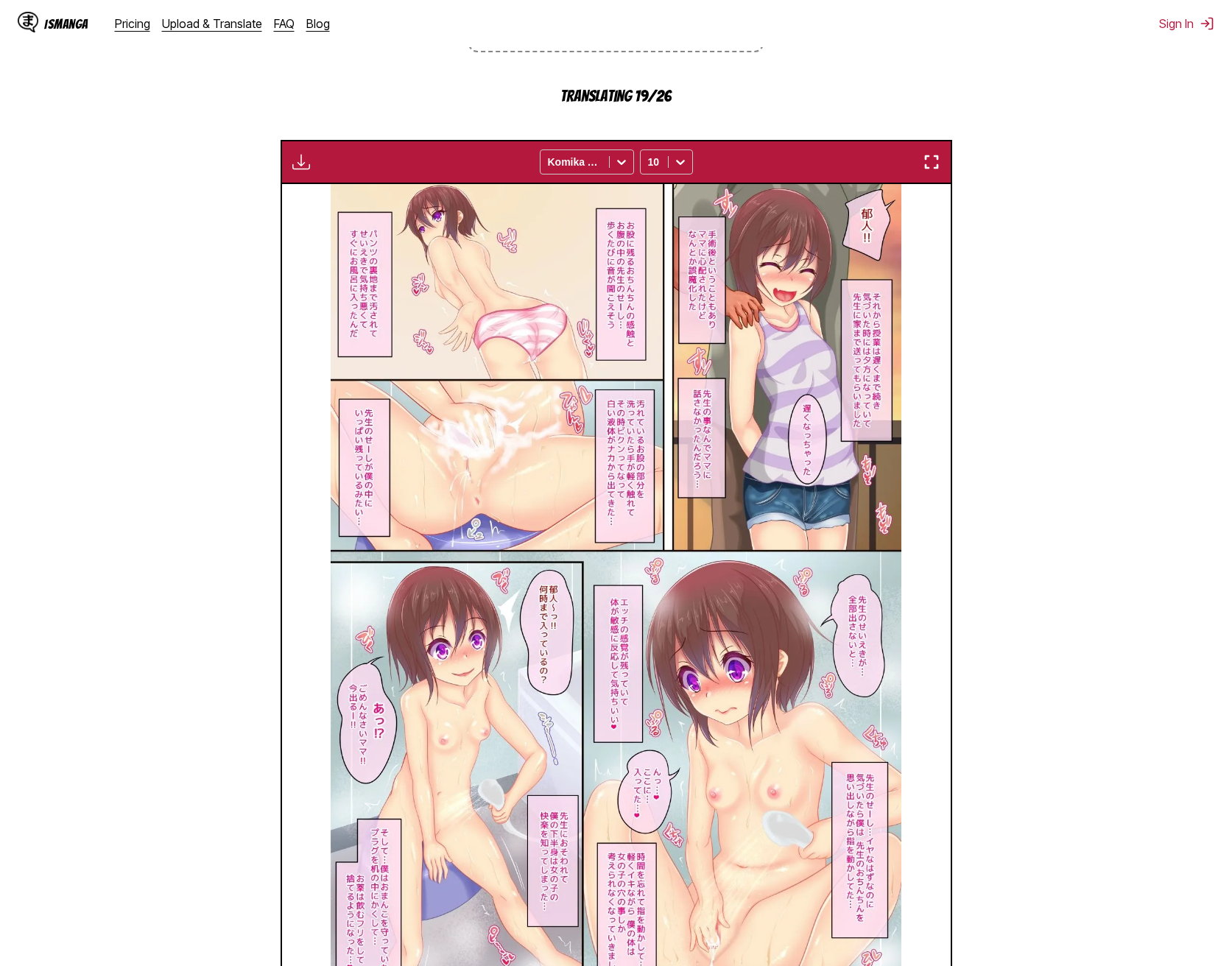
scroll to position [519, 0]
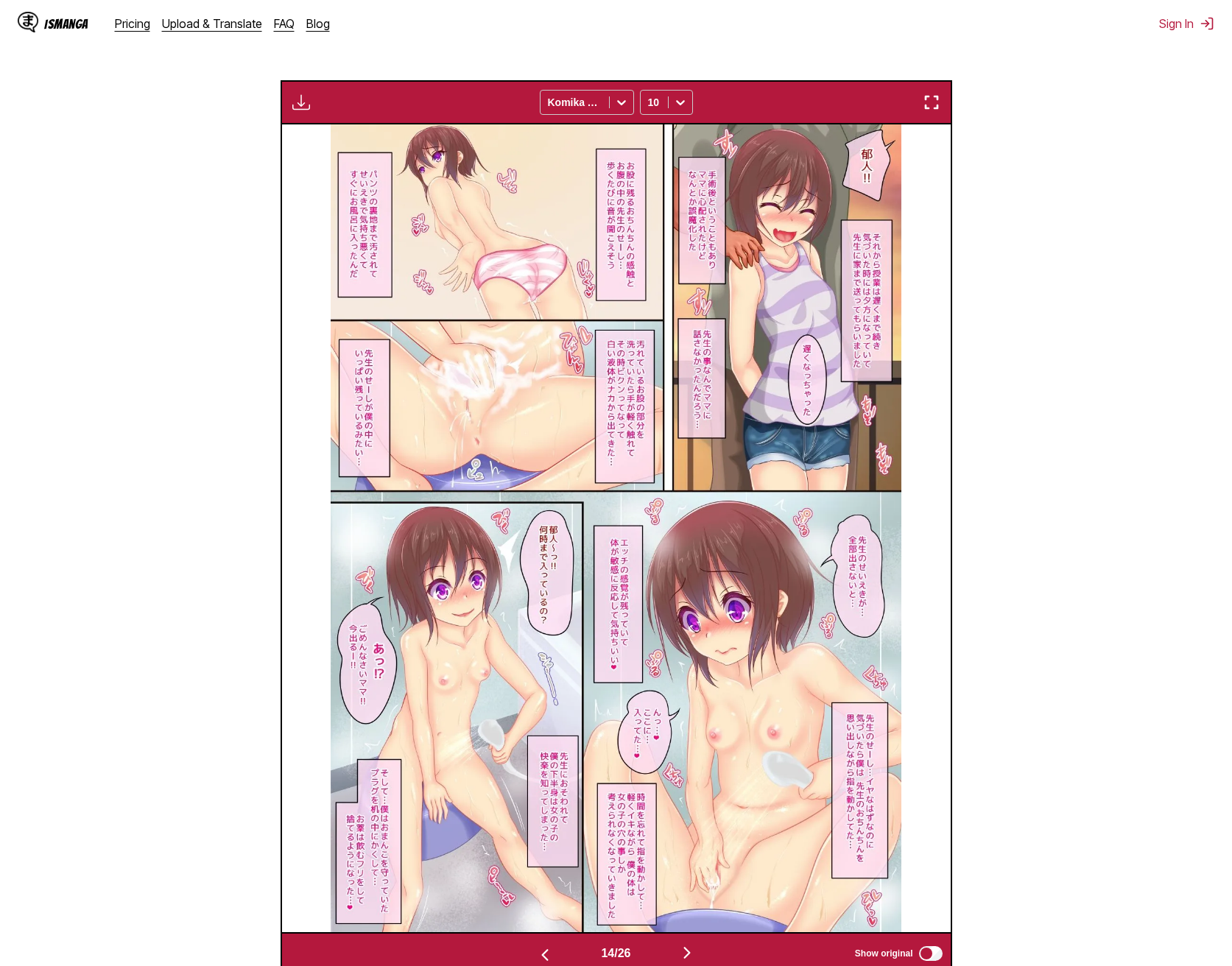
click at [680, 943] on button "button" at bounding box center [687, 953] width 88 height 21
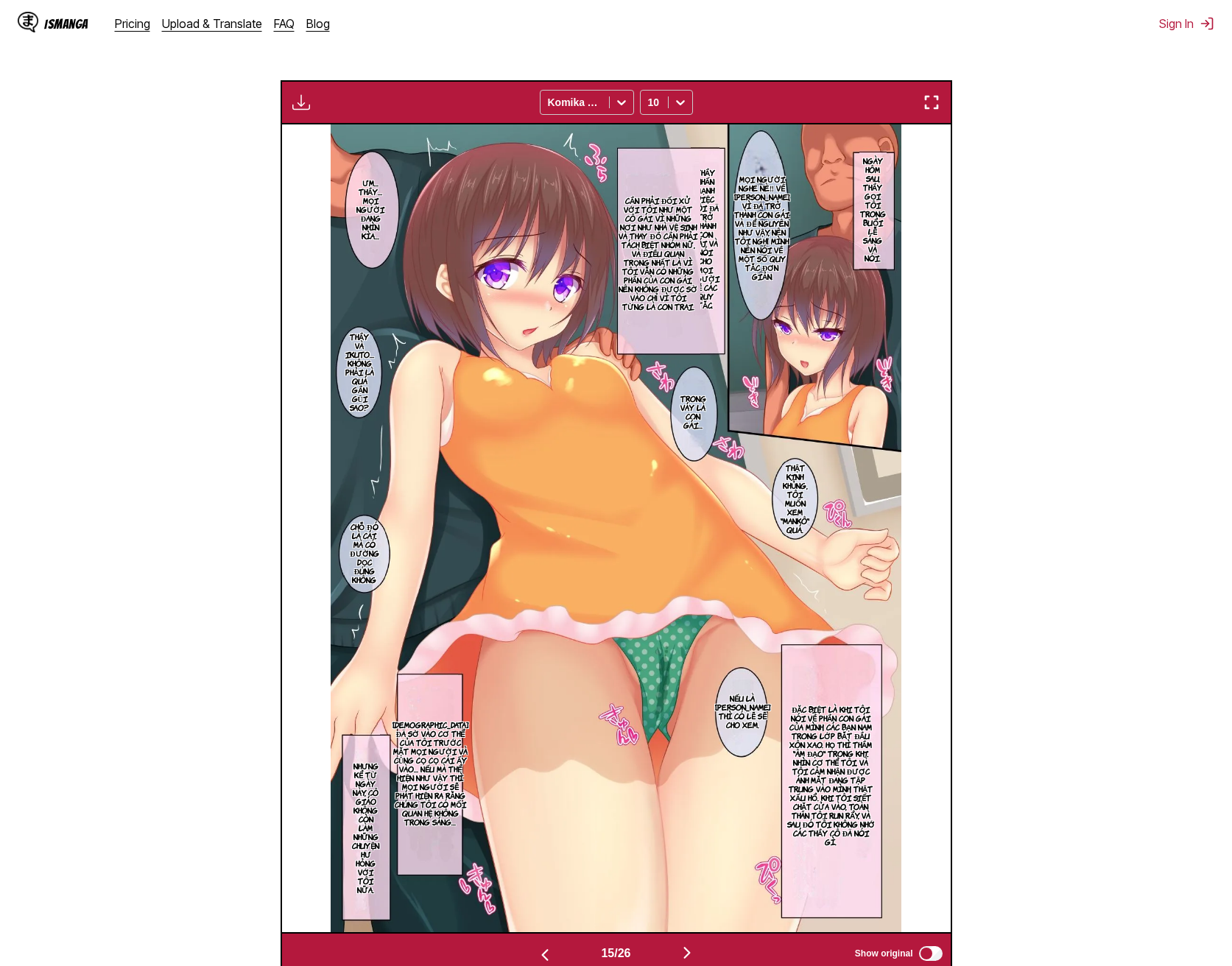
click at [554, 943] on button "button" at bounding box center [545, 953] width 88 height 21
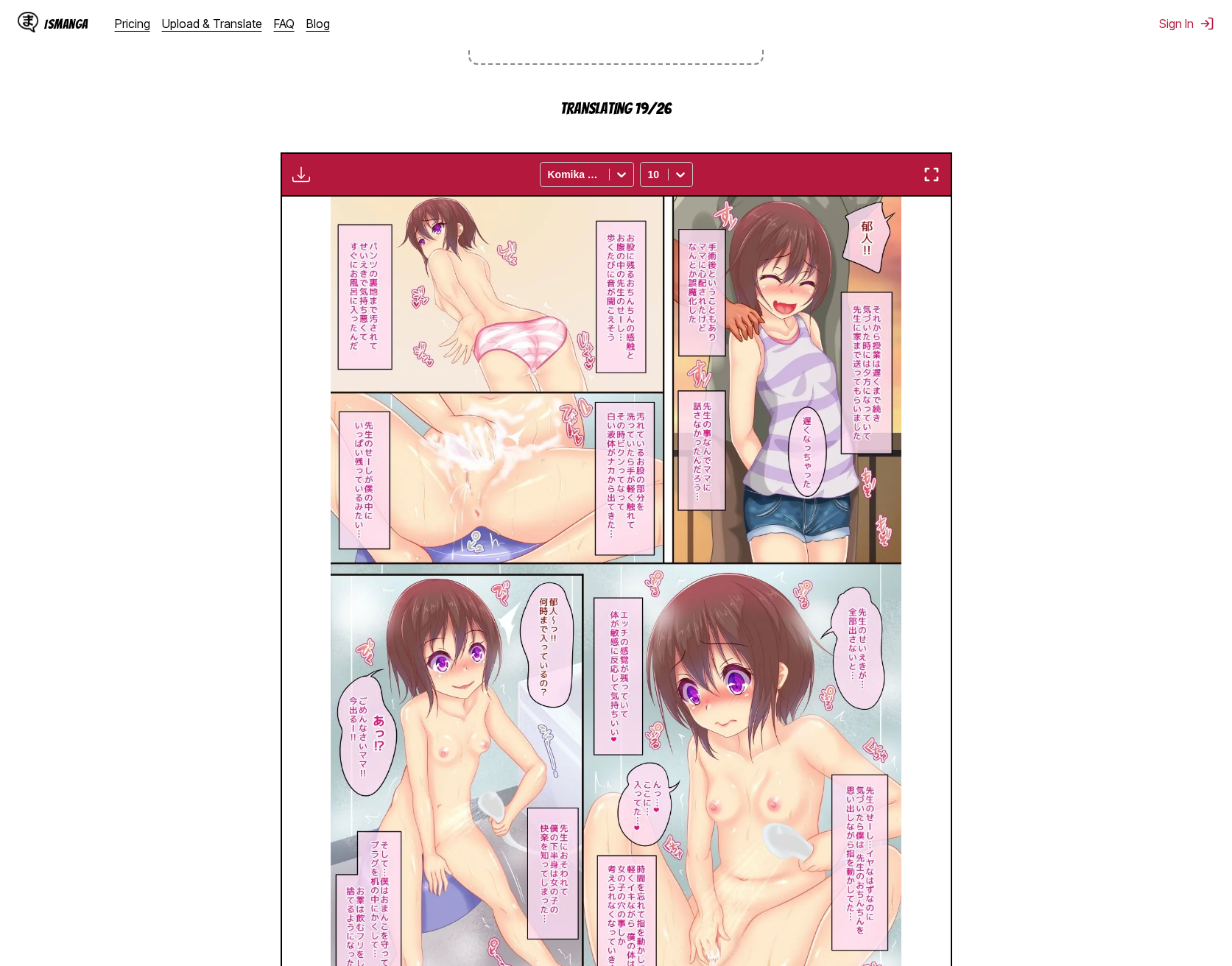
scroll to position [445, 0]
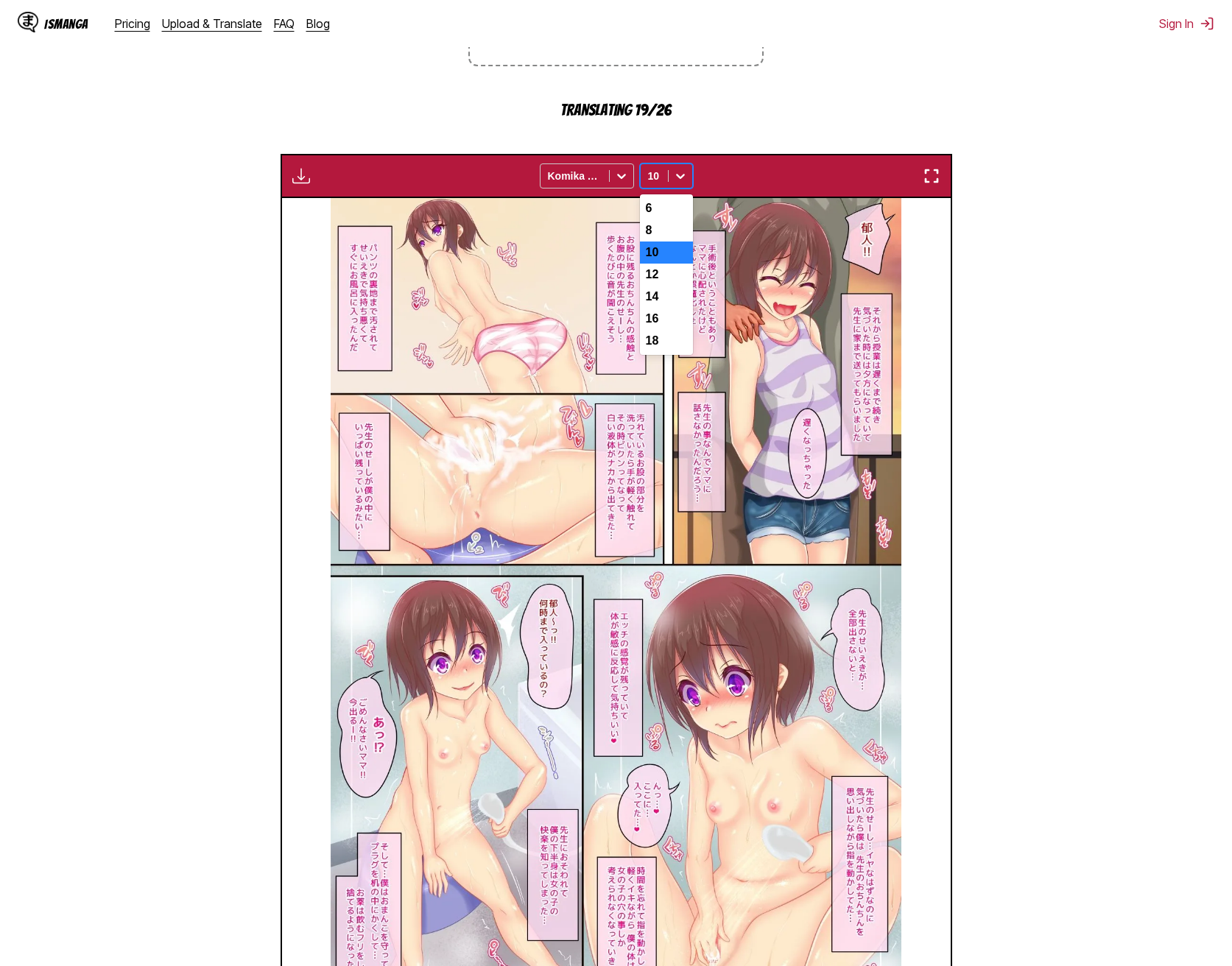
click at [682, 169] on icon at bounding box center [680, 176] width 15 height 15
click at [618, 169] on icon at bounding box center [622, 176] width 15 height 15
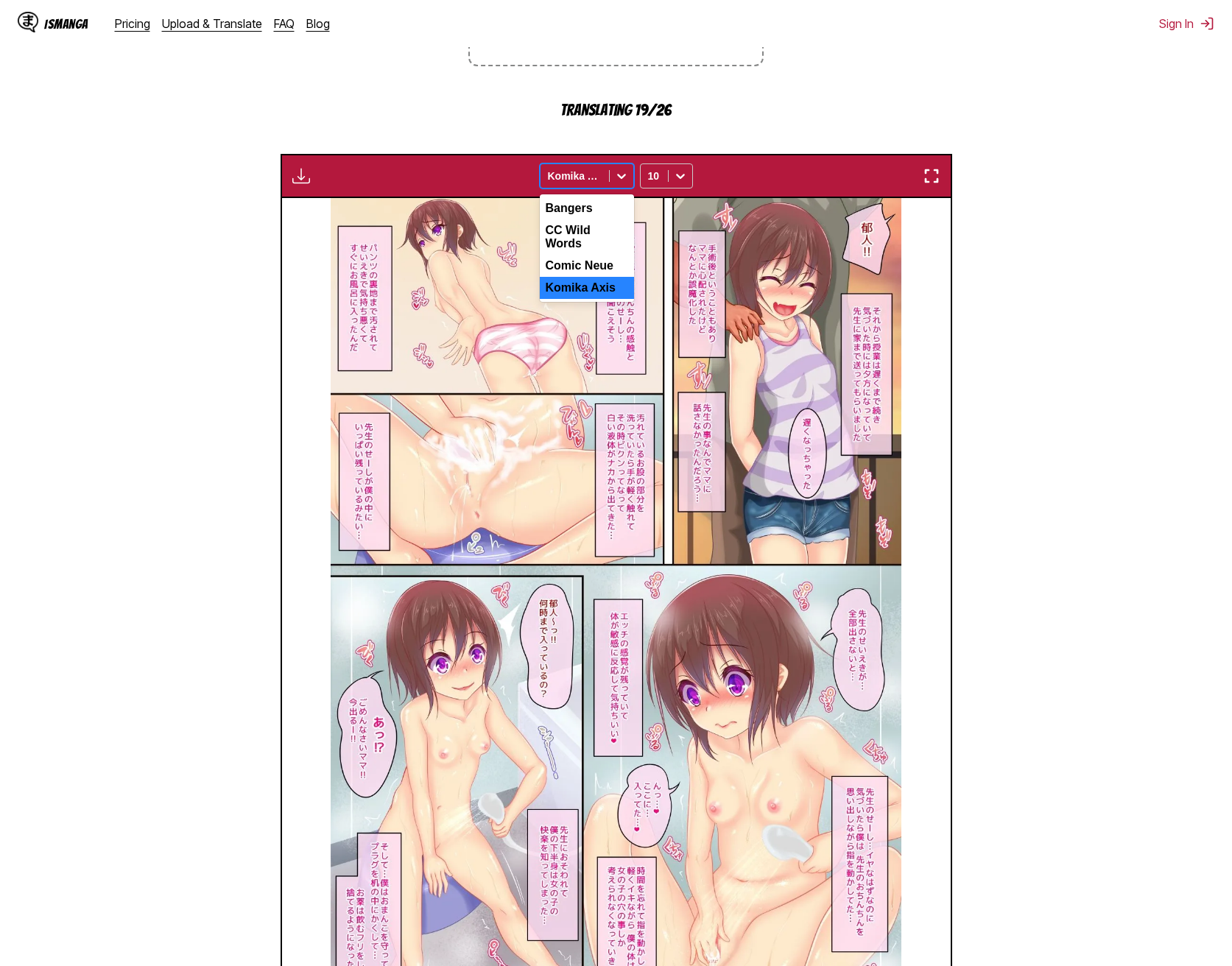
click at [618, 169] on icon at bounding box center [622, 176] width 15 height 15
click at [618, 174] on icon at bounding box center [621, 176] width 9 height 6
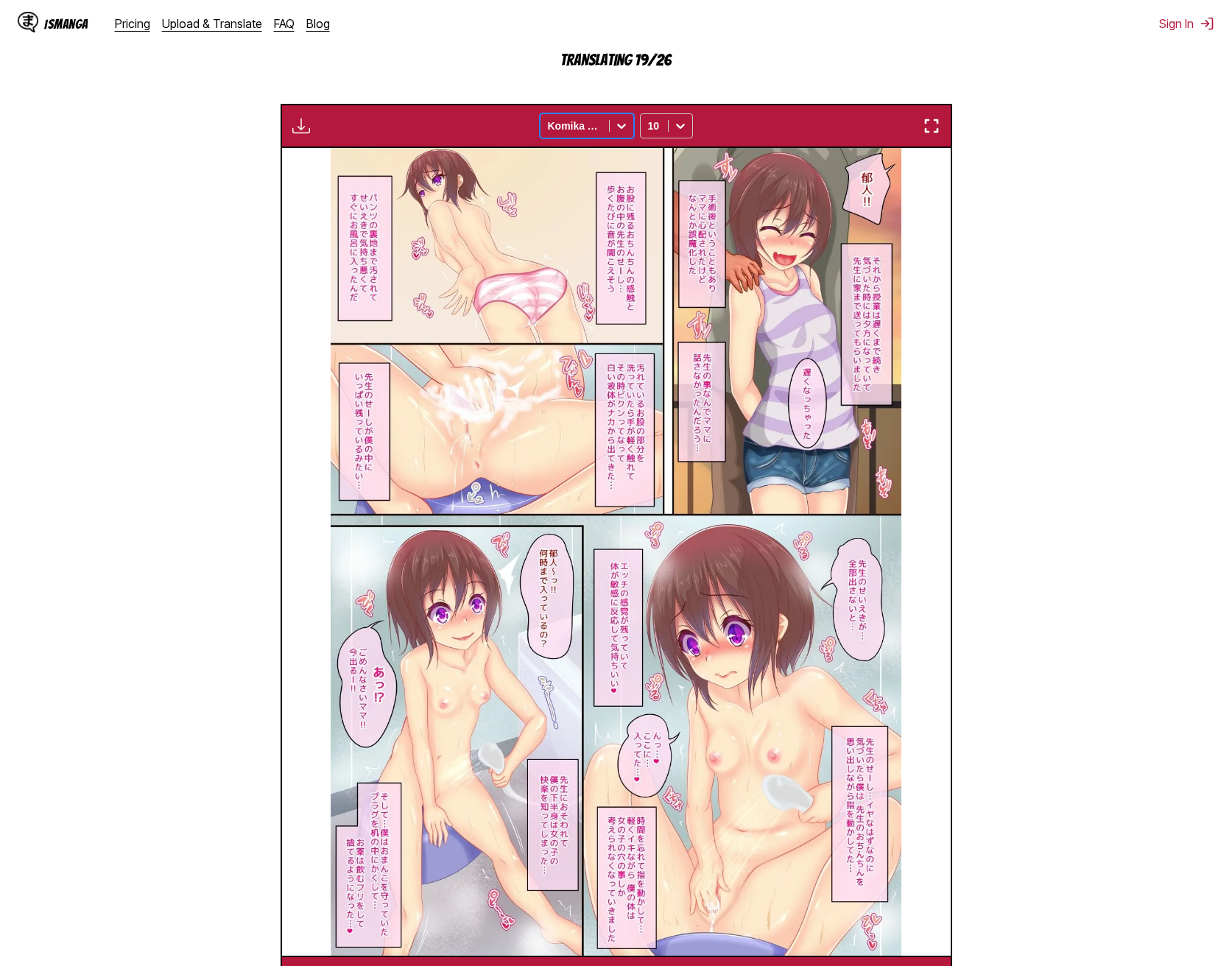
scroll to position [615, 0]
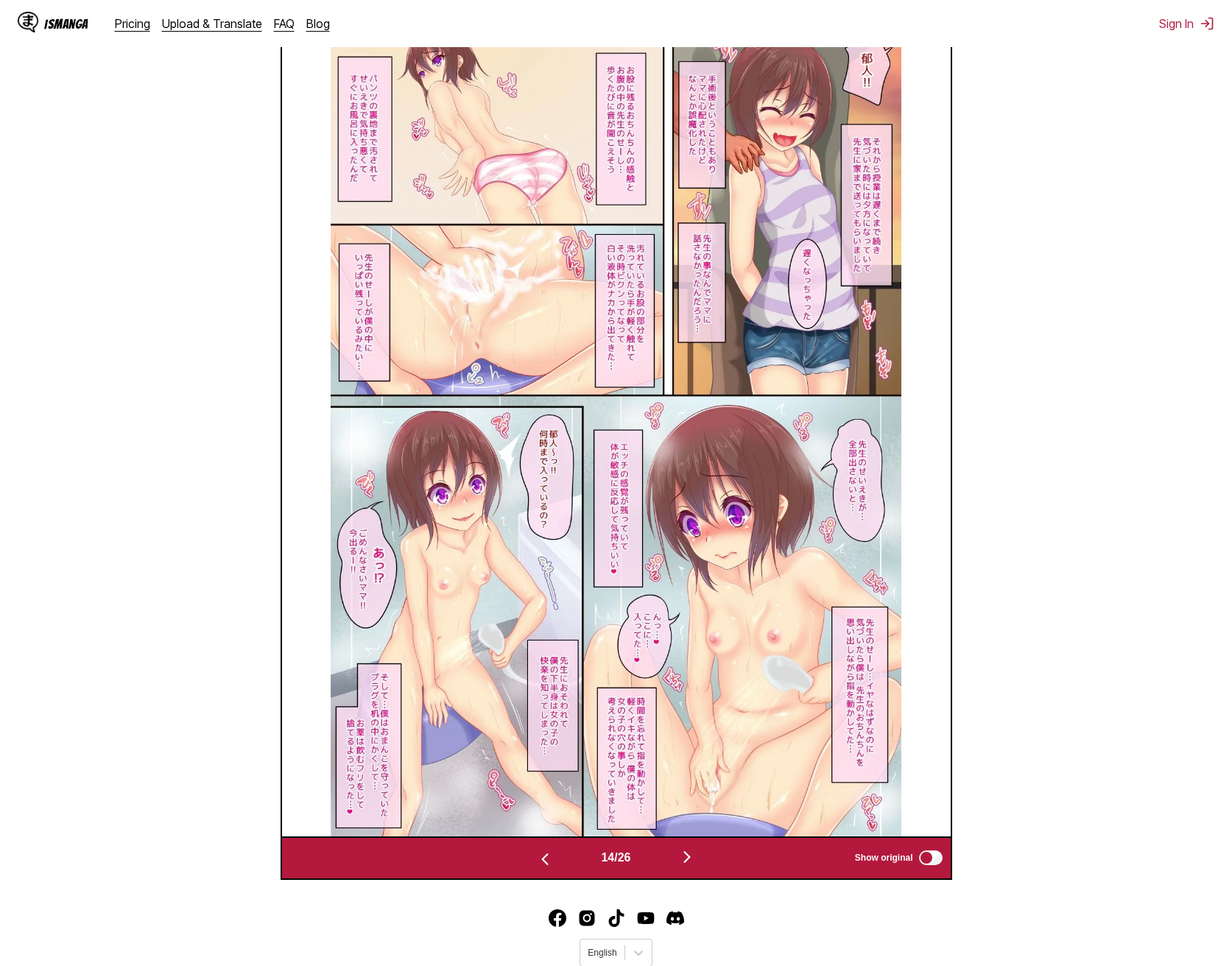
click at [540, 836] on div "14 / 26 Show original" at bounding box center [616, 859] width 671 height 44
click at [538, 851] on img "button" at bounding box center [545, 859] width 17 height 17
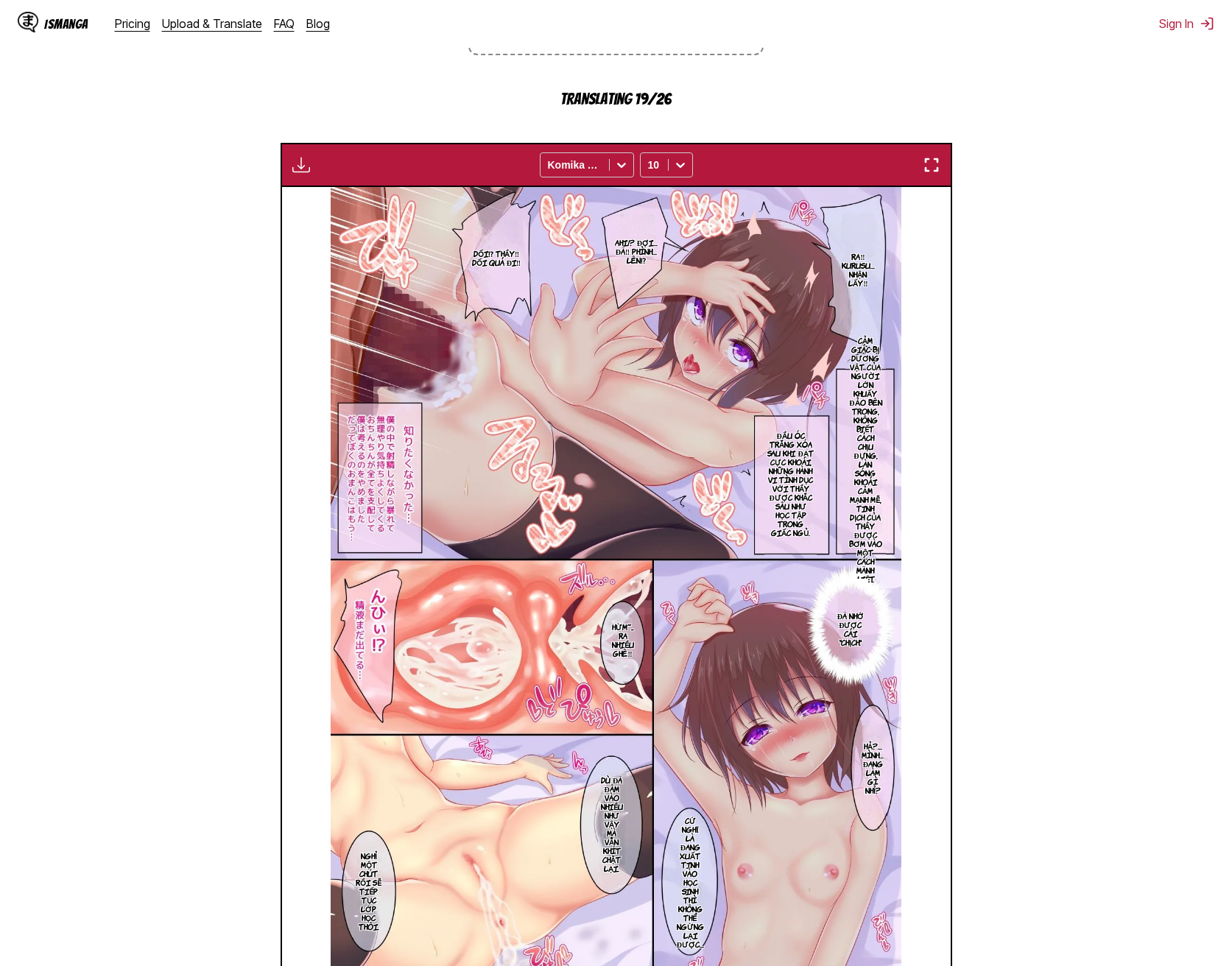
scroll to position [593, 0]
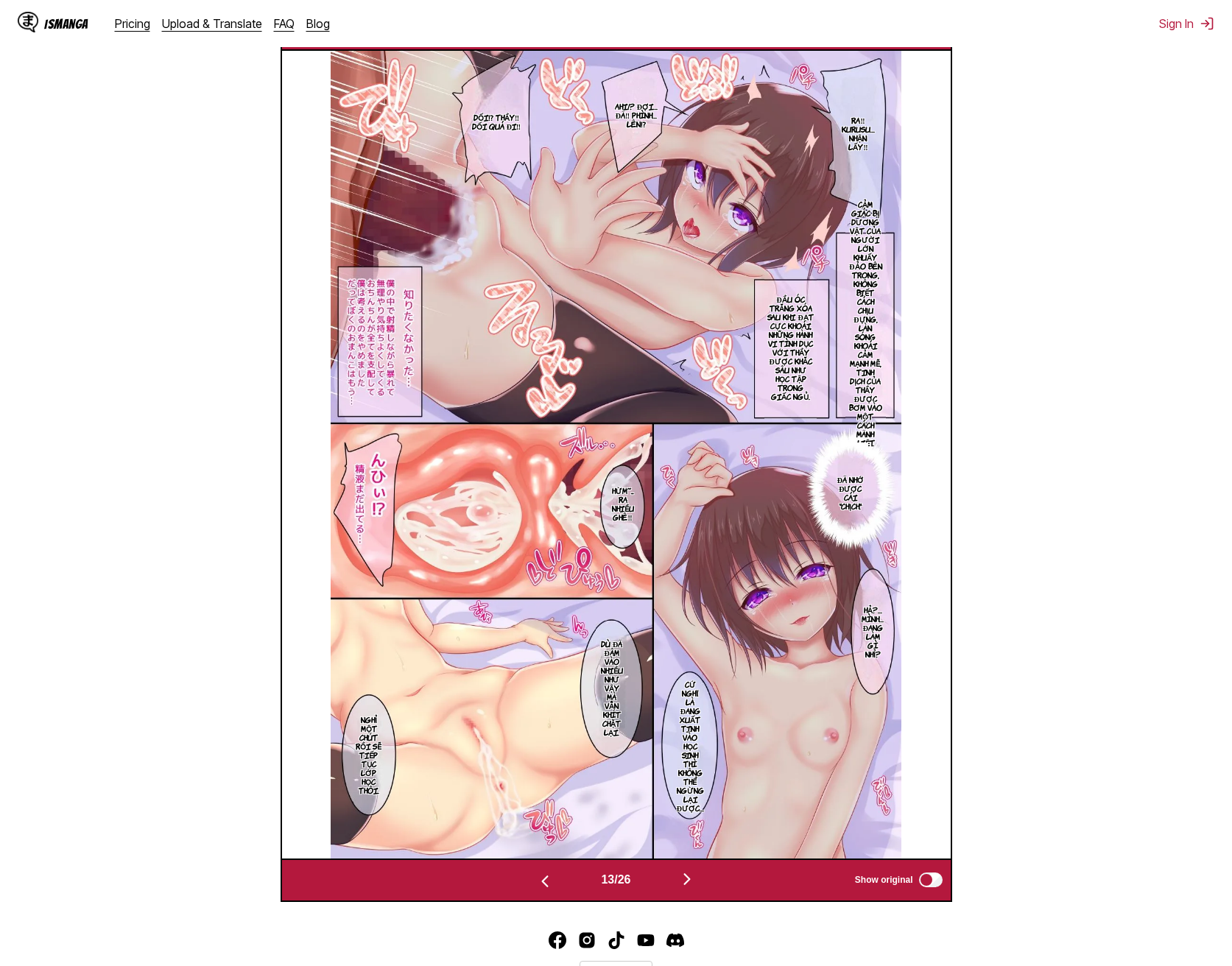
click at [690, 870] on img "button" at bounding box center [687, 879] width 17 height 17
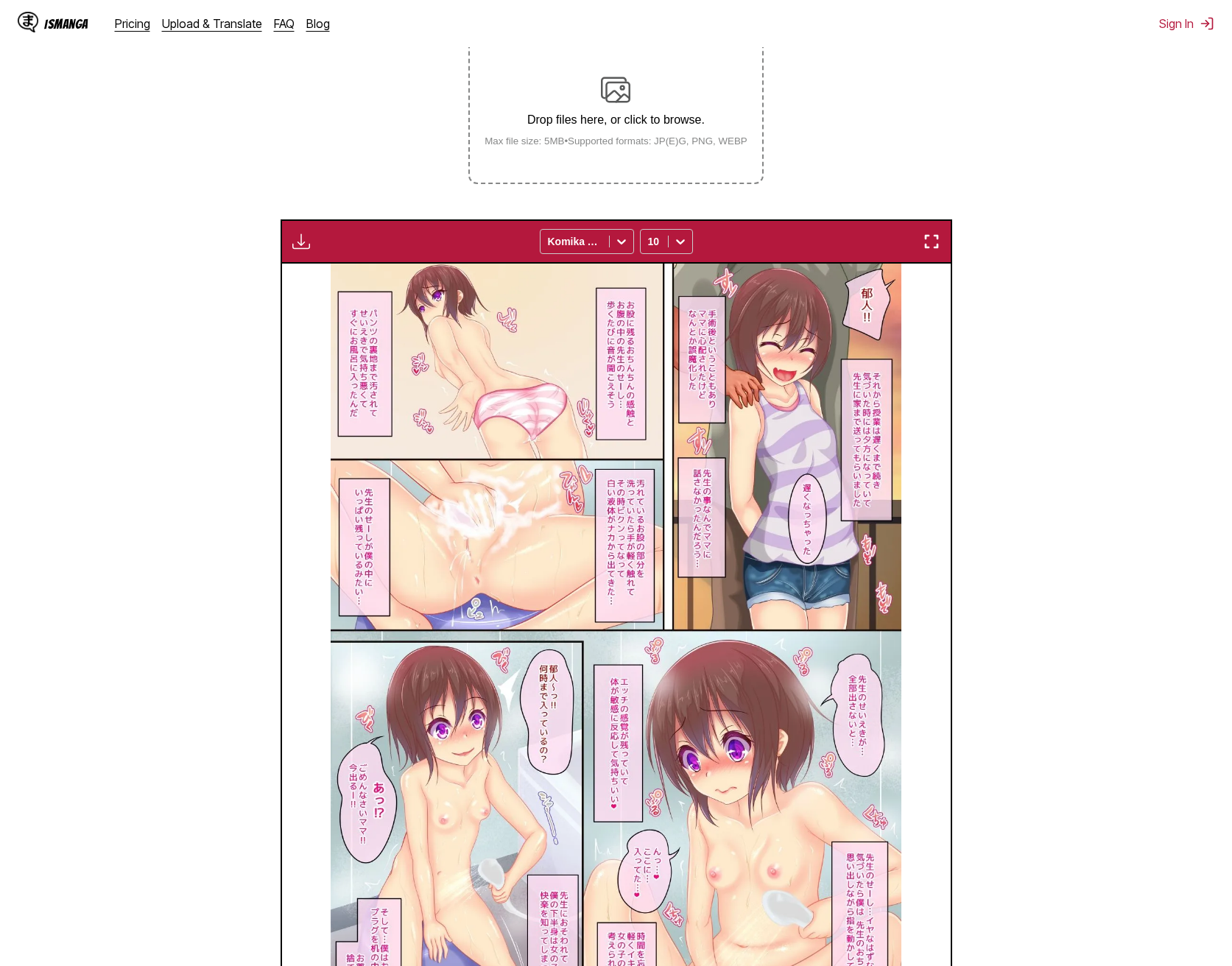
scroll to position [562, 0]
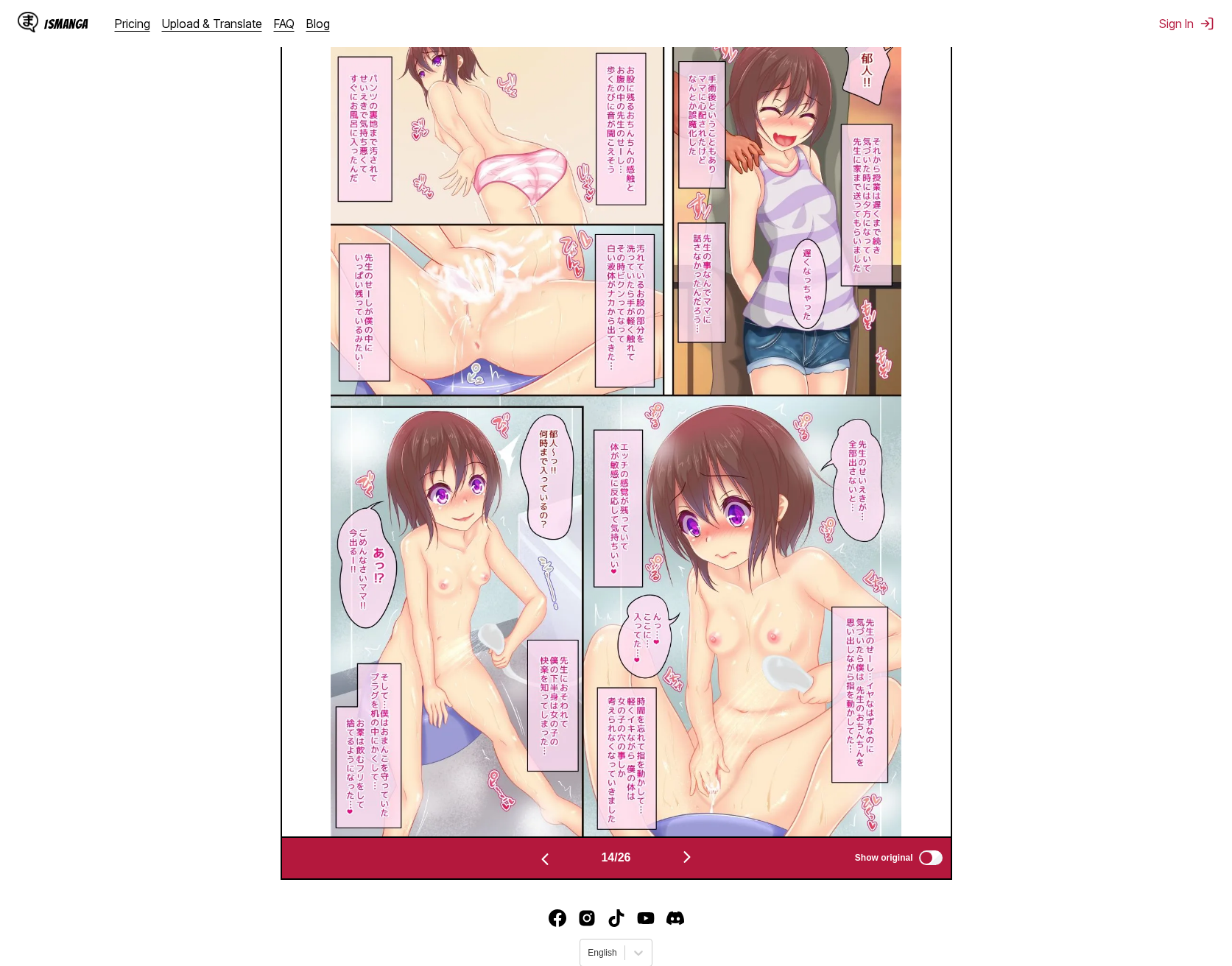
click at [536, 851] on img "button" at bounding box center [545, 859] width 17 height 17
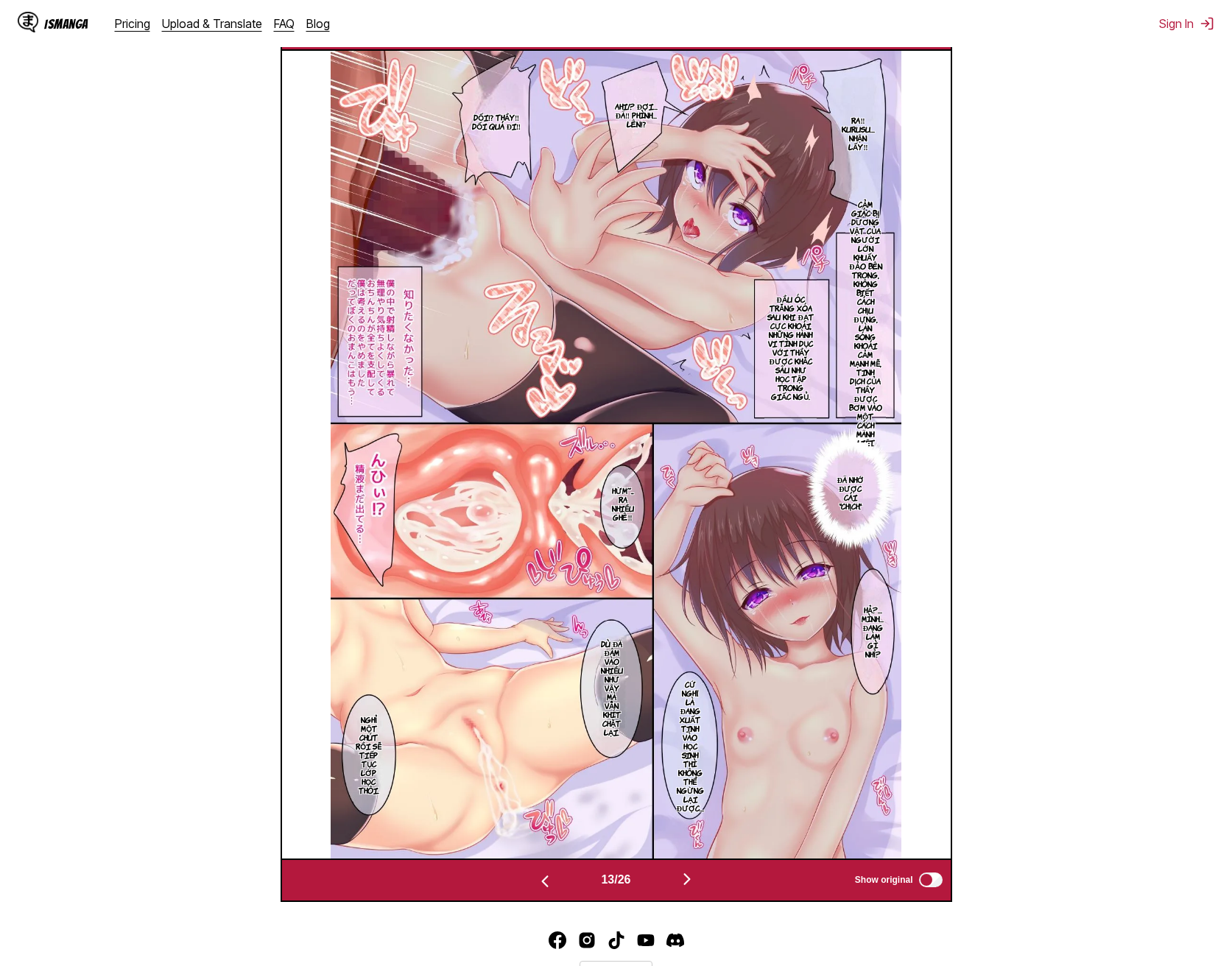
click at [529, 859] on div "13 / 26 Show original" at bounding box center [616, 881] width 671 height 44
click at [536, 873] on img "button" at bounding box center [545, 881] width 17 height 17
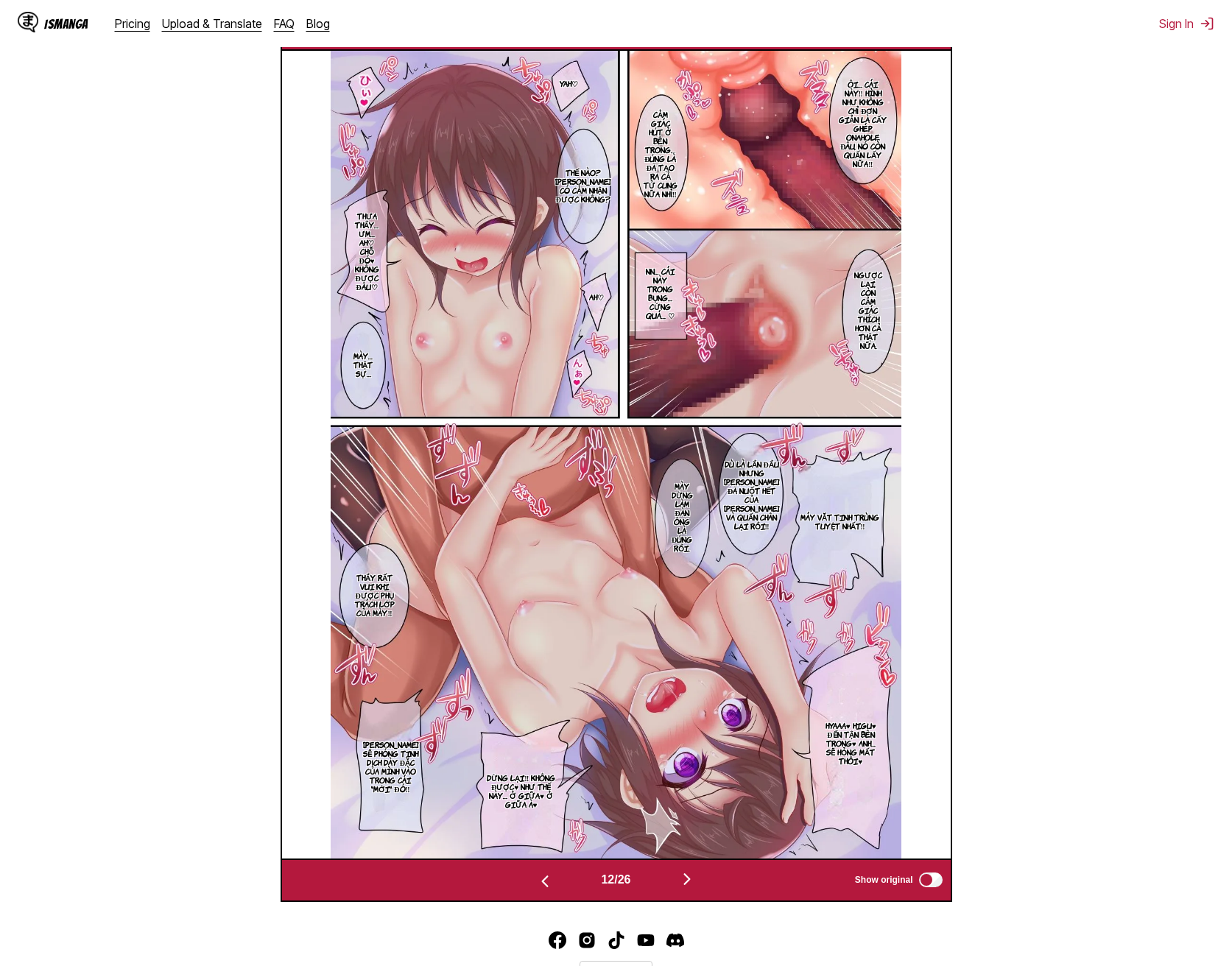
click at [536, 873] on img "button" at bounding box center [545, 881] width 17 height 17
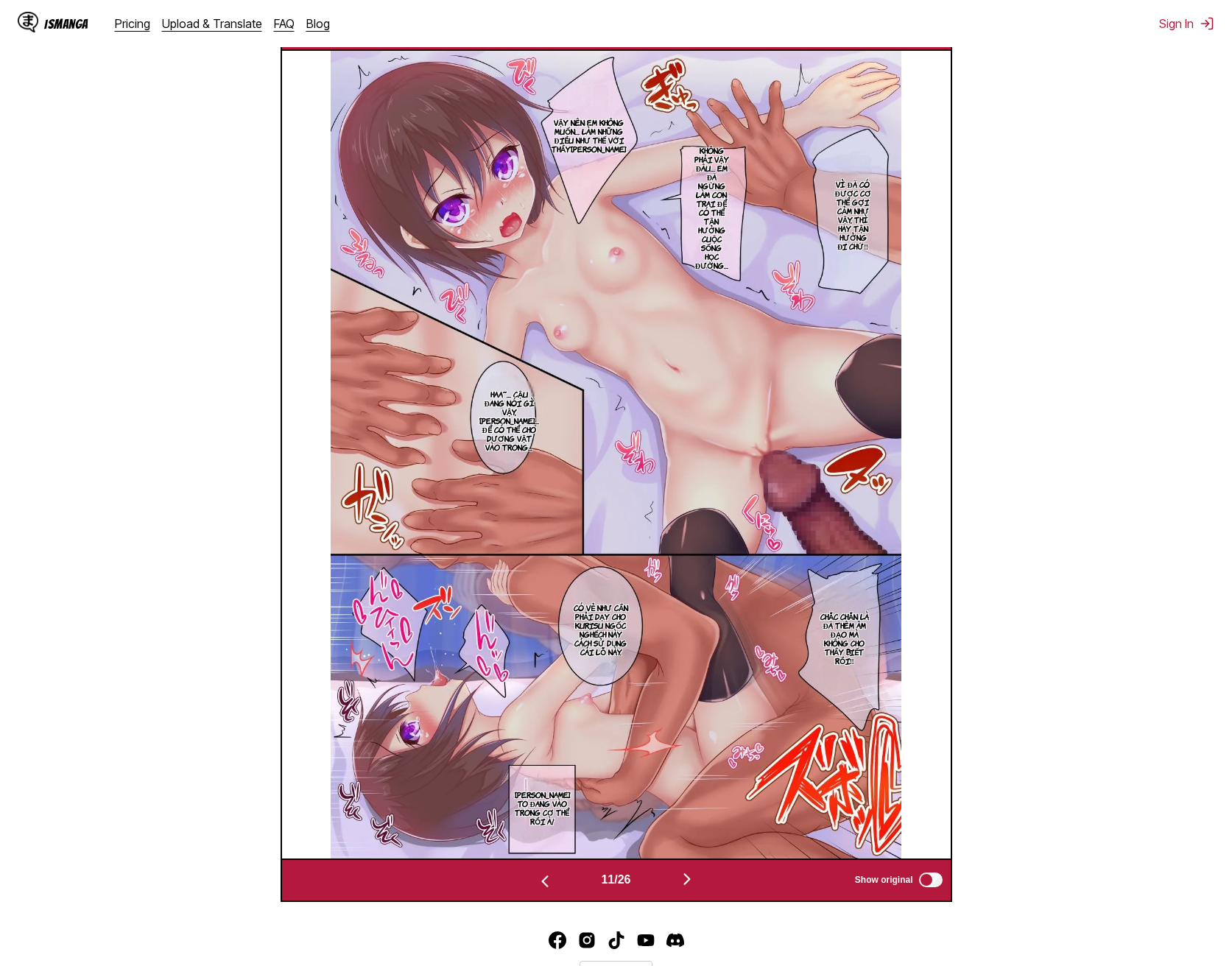
click at [536, 873] on img "button" at bounding box center [545, 881] width 17 height 17
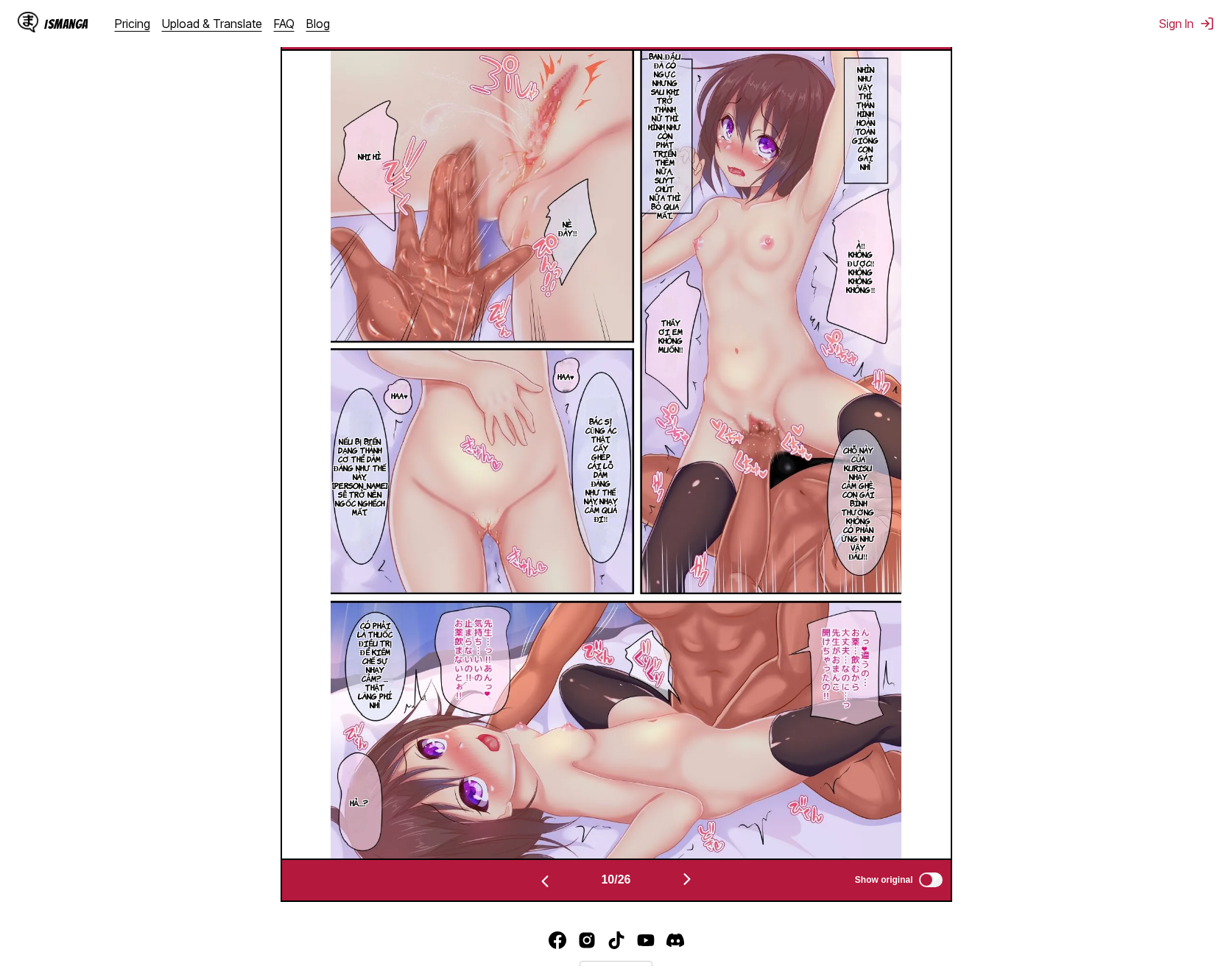
click at [536, 873] on img "button" at bounding box center [545, 881] width 17 height 17
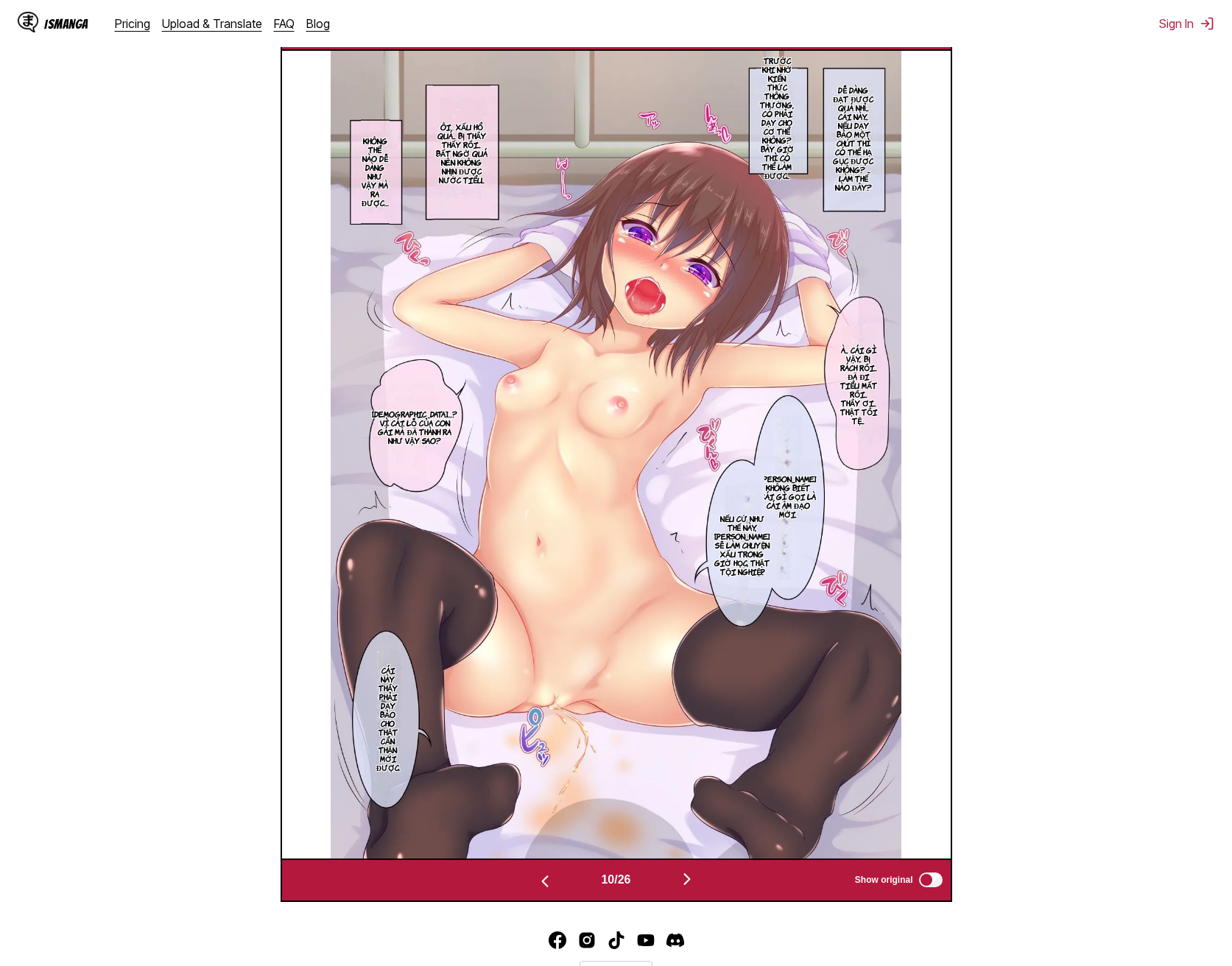
click at [536, 873] on img "button" at bounding box center [545, 881] width 17 height 17
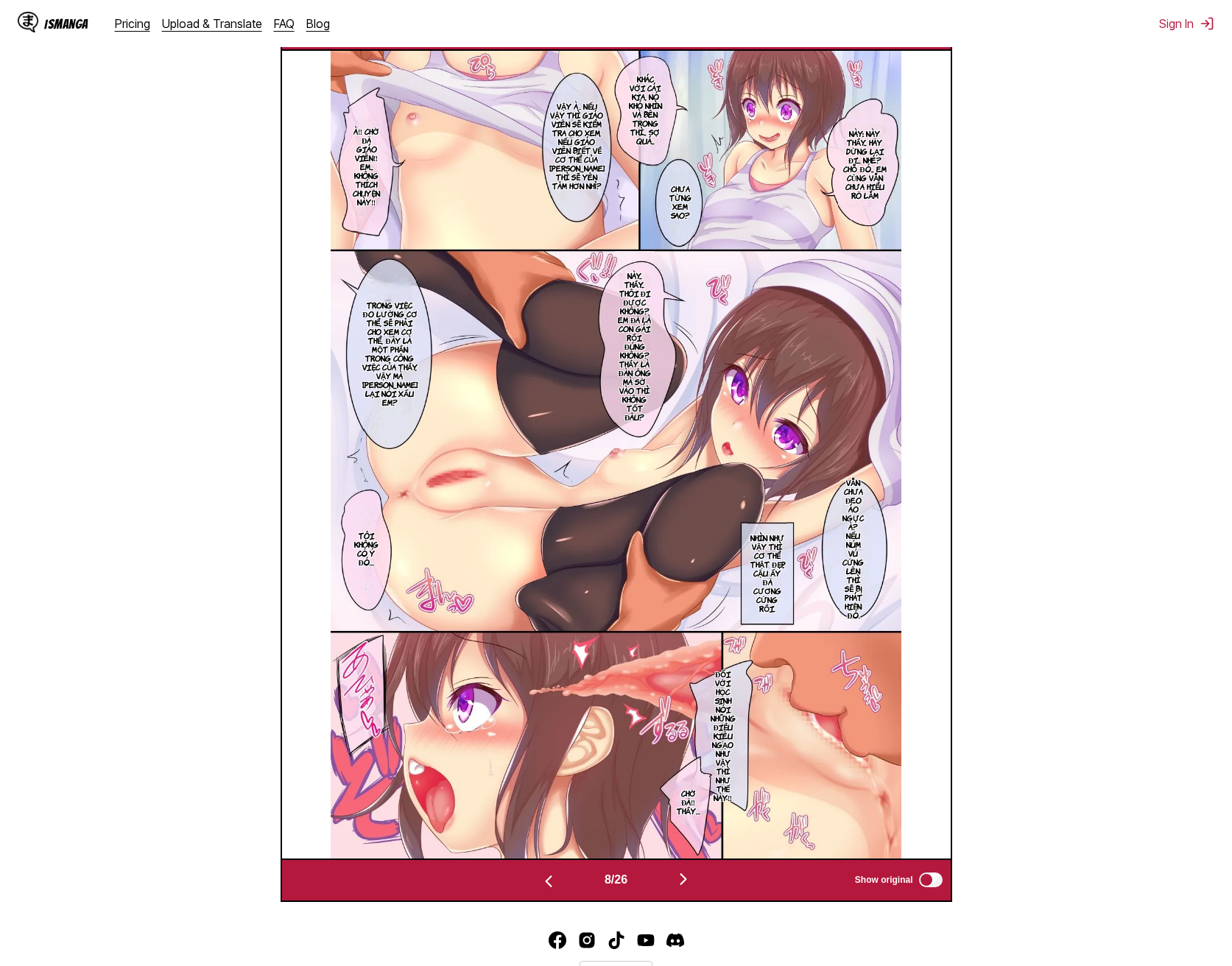
click at [539, 873] on img "button" at bounding box center [548, 881] width 17 height 17
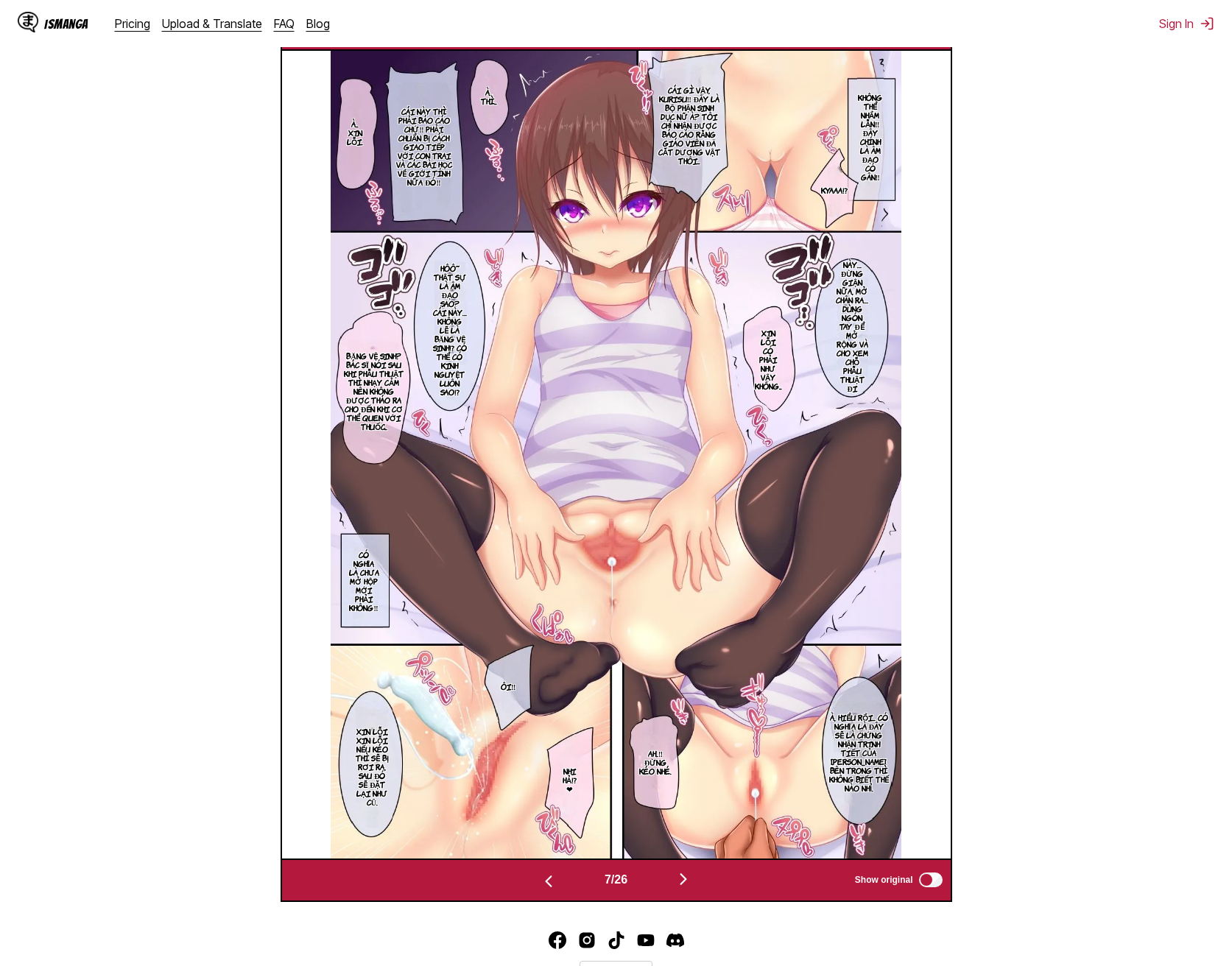
click at [539, 873] on img "button" at bounding box center [548, 881] width 17 height 17
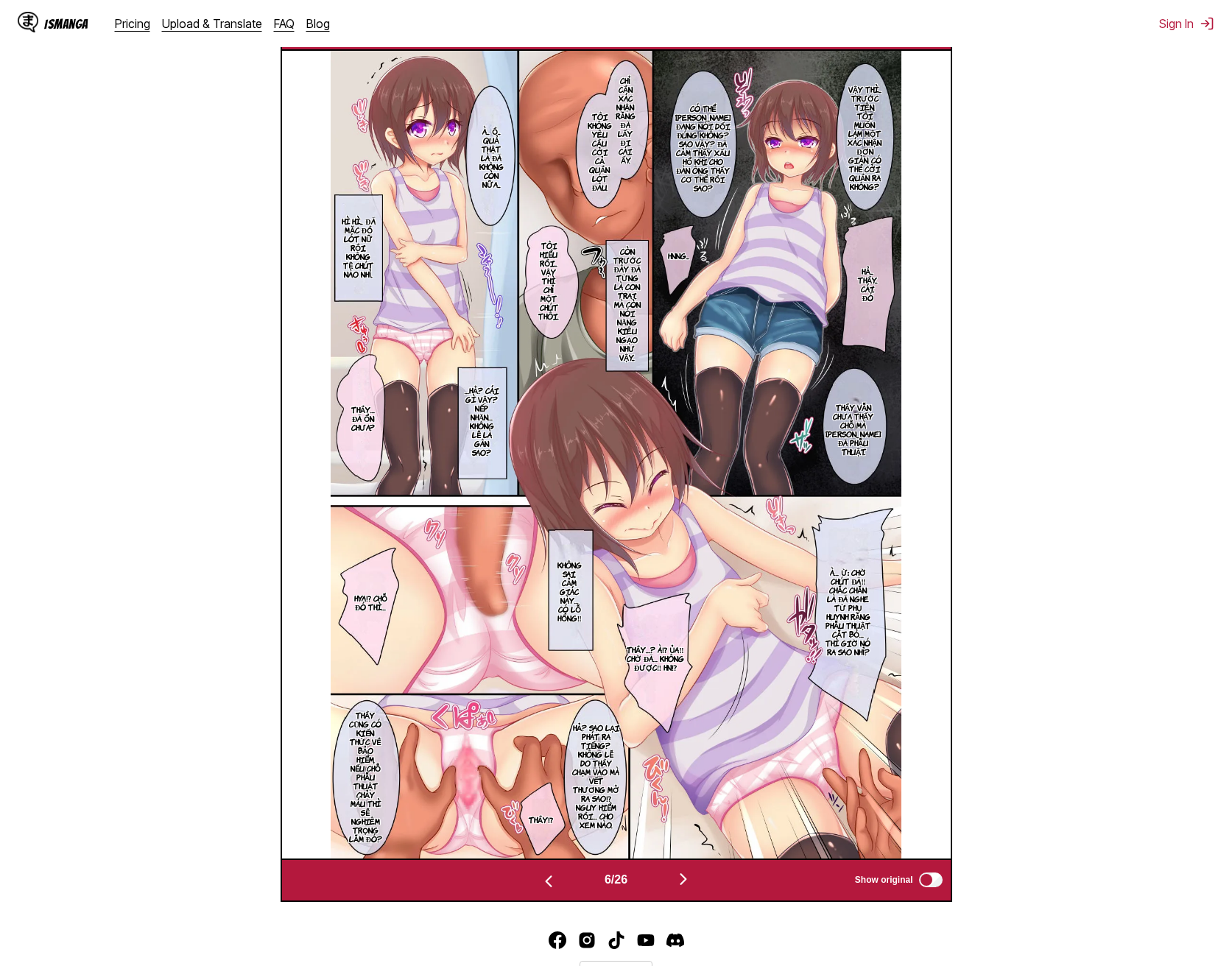
click at [539, 873] on img "button" at bounding box center [548, 881] width 17 height 17
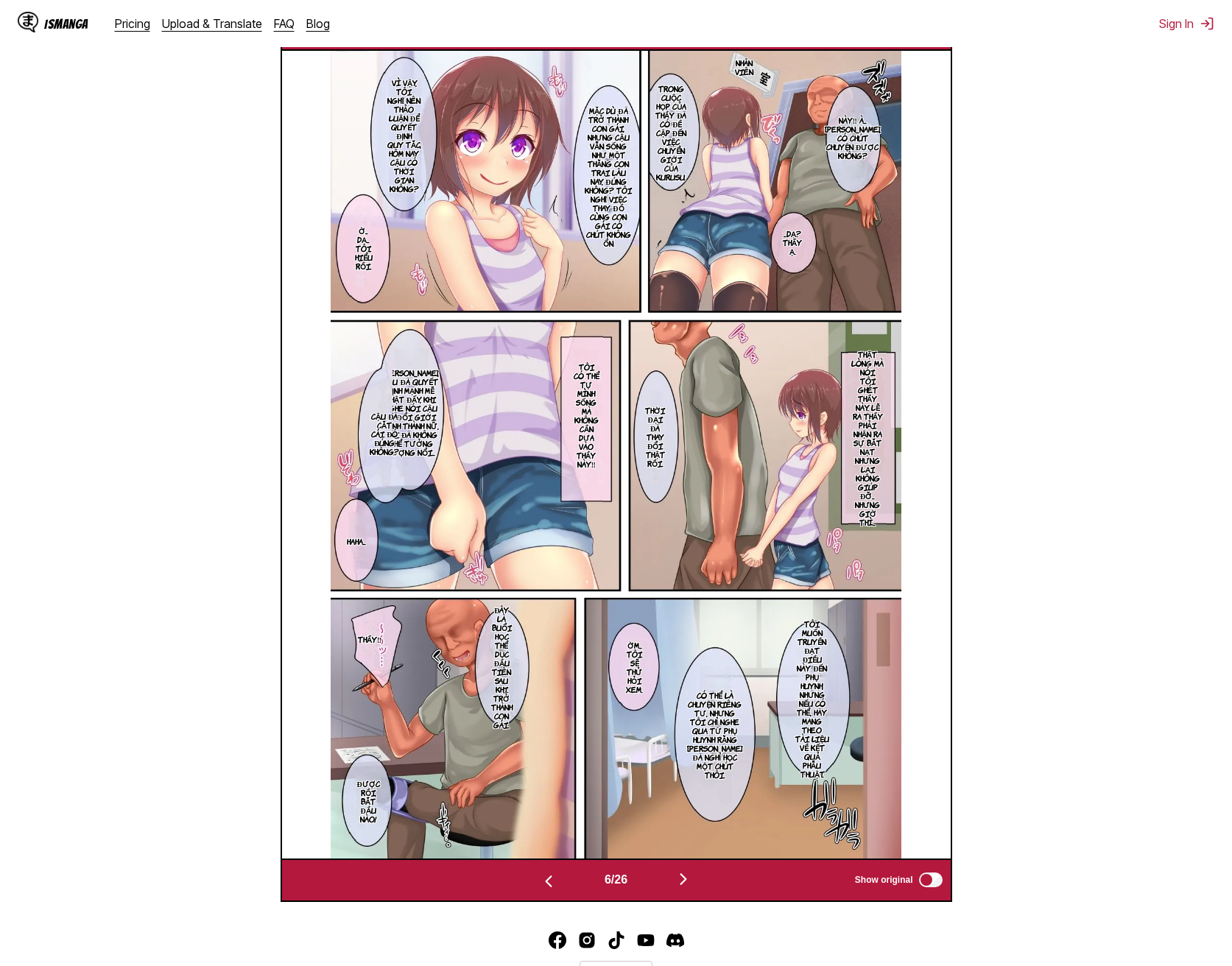
click at [539, 873] on img "button" at bounding box center [548, 881] width 17 height 17
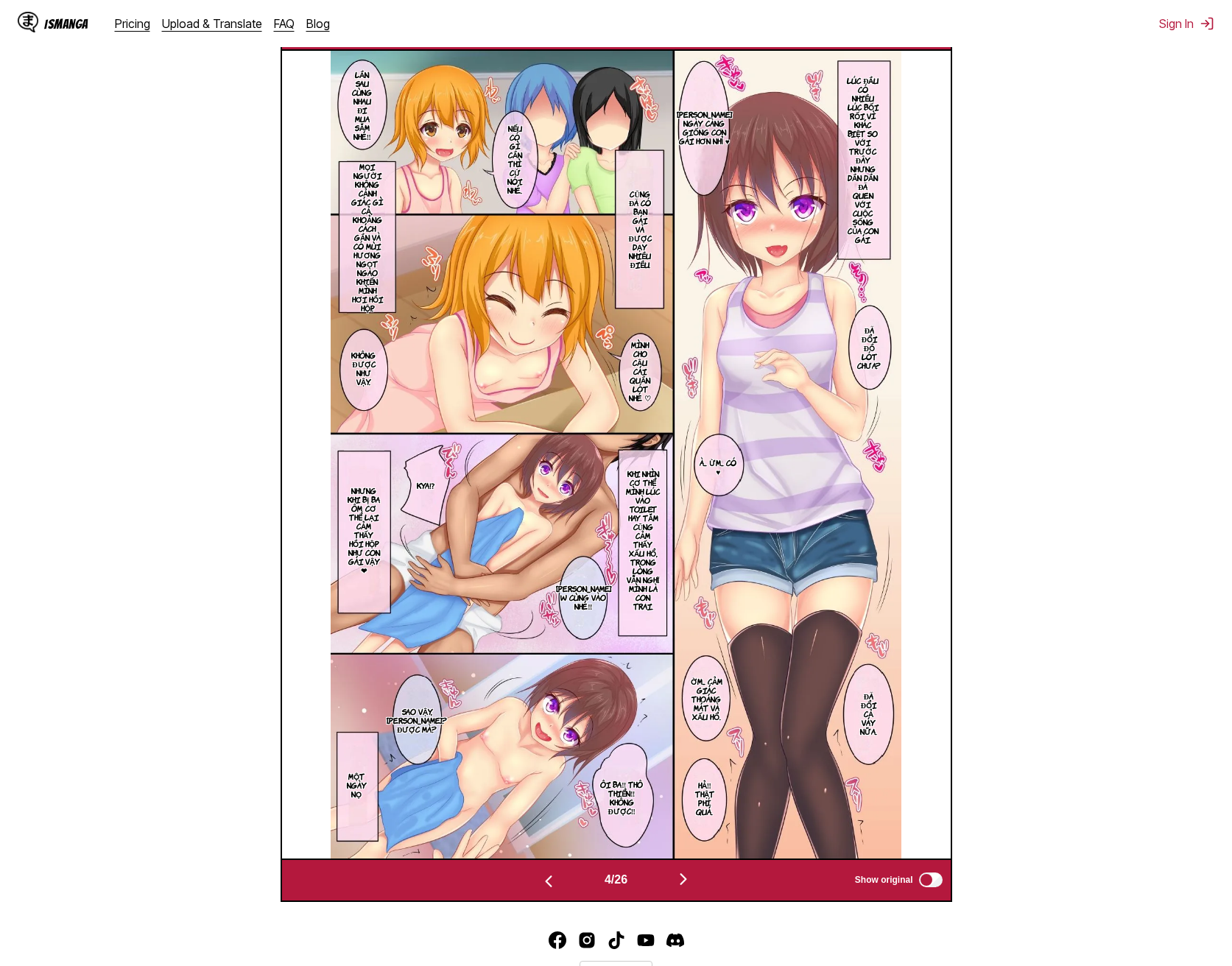
click at [539, 873] on img "button" at bounding box center [548, 881] width 17 height 17
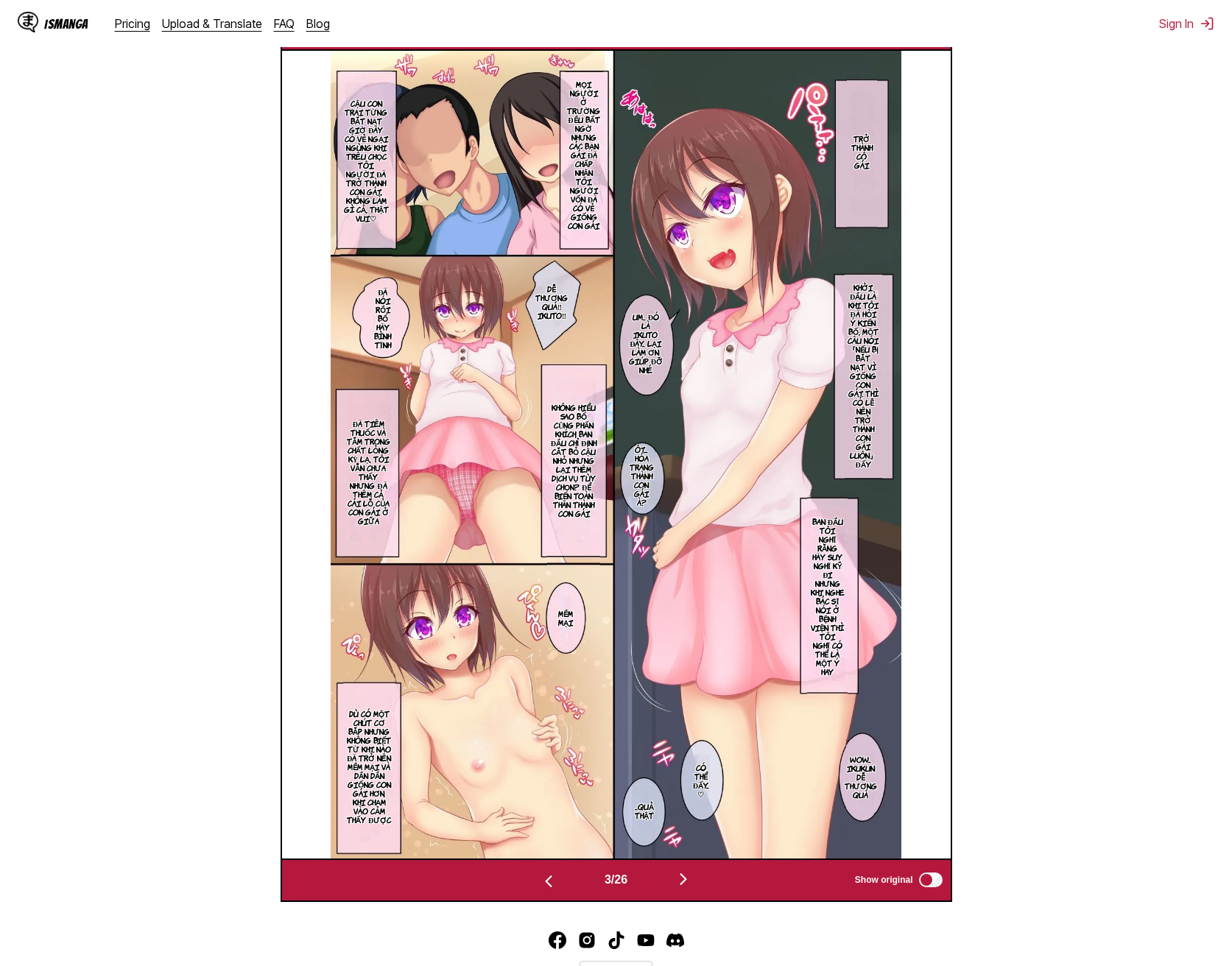
click at [539, 873] on img "button" at bounding box center [548, 881] width 17 height 17
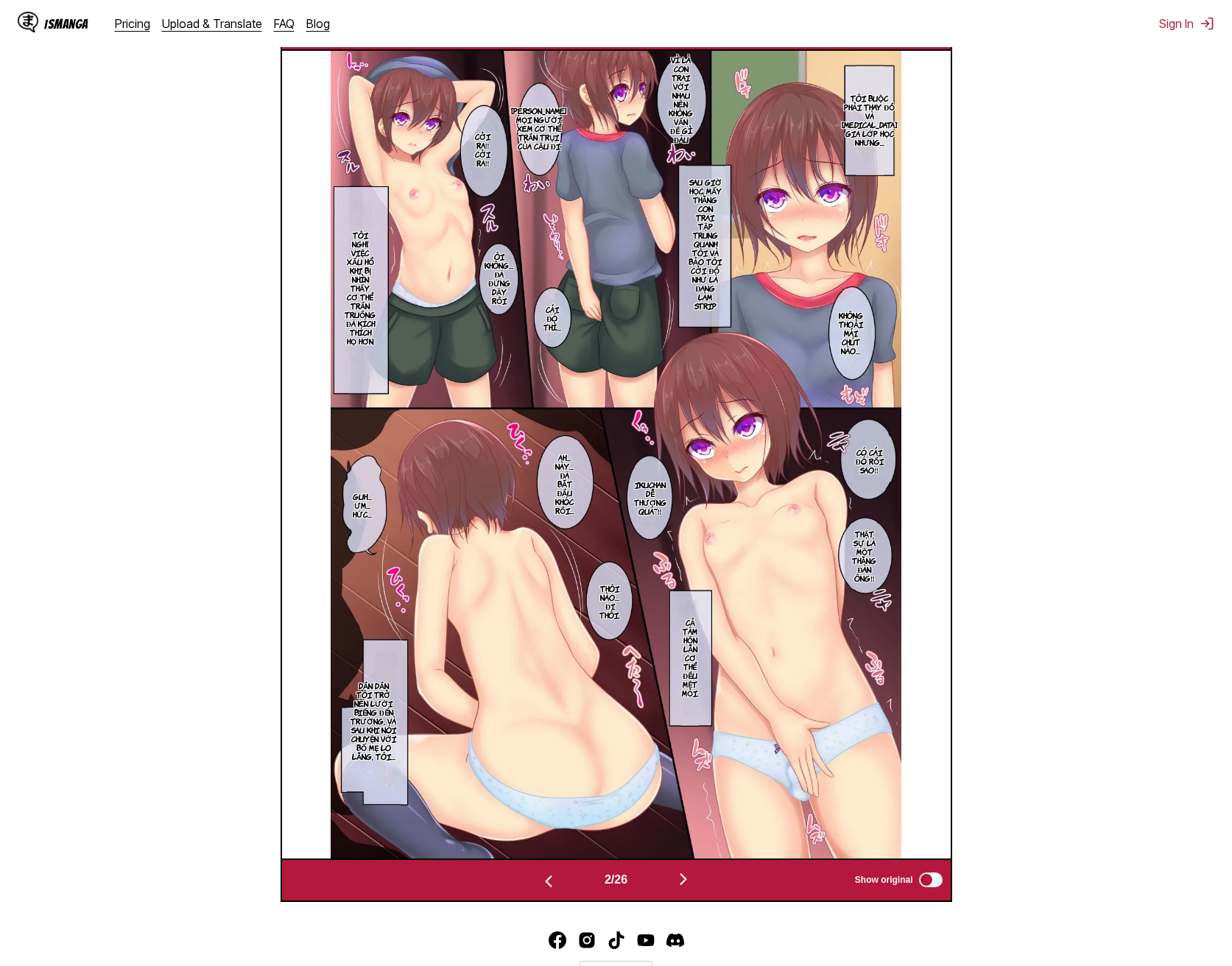
click at [539, 873] on img "button" at bounding box center [548, 881] width 17 height 17
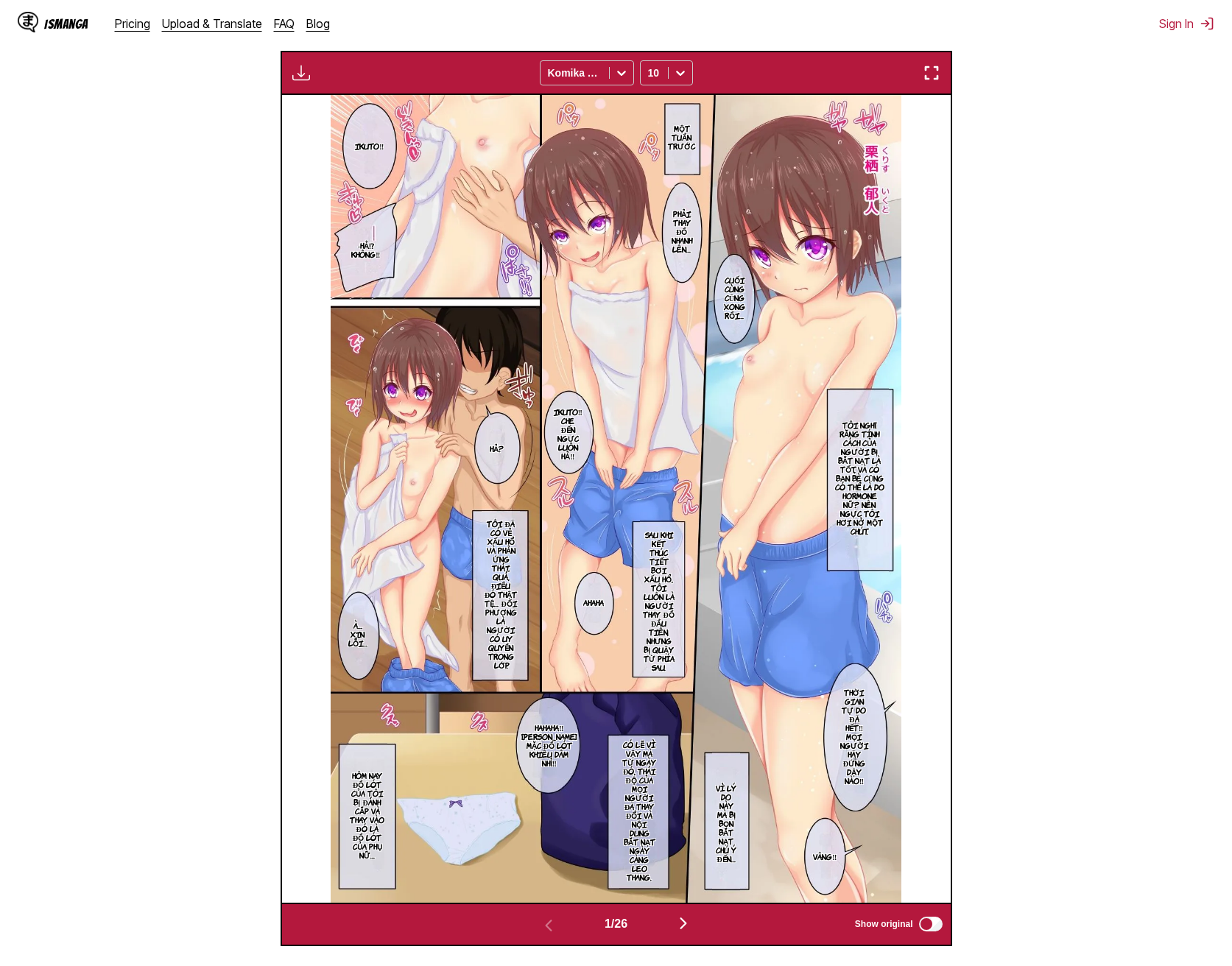
scroll to position [99, 0]
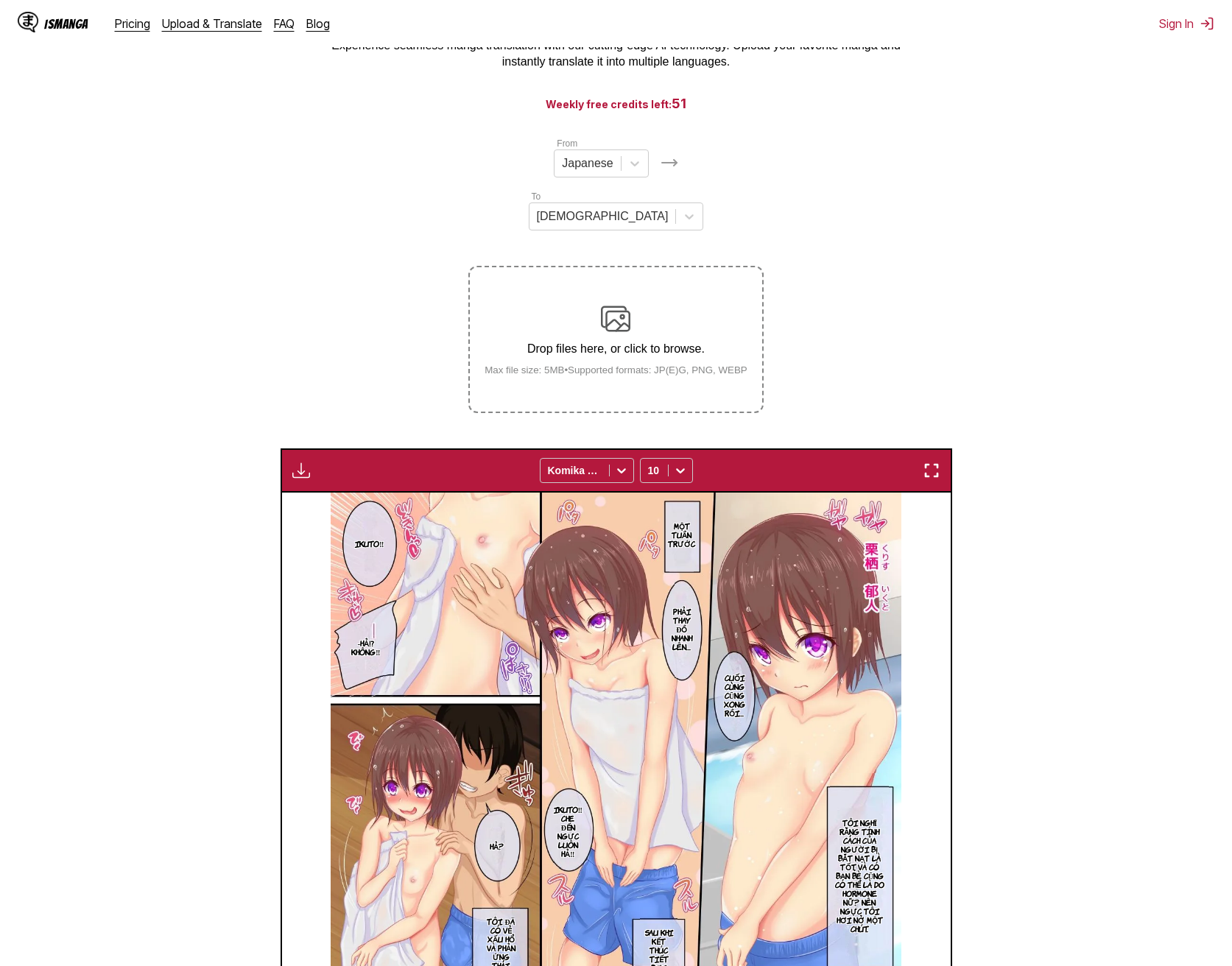
click at [303, 462] on img "button" at bounding box center [301, 471] width 17 height 17
click at [288, 365] on section "From Japanese To Vietnamese Drop files here, or click to browse. Max file size:…" at bounding box center [616, 739] width 1208 height 1208
click at [304, 462] on img "button" at bounding box center [301, 471] width 17 height 17
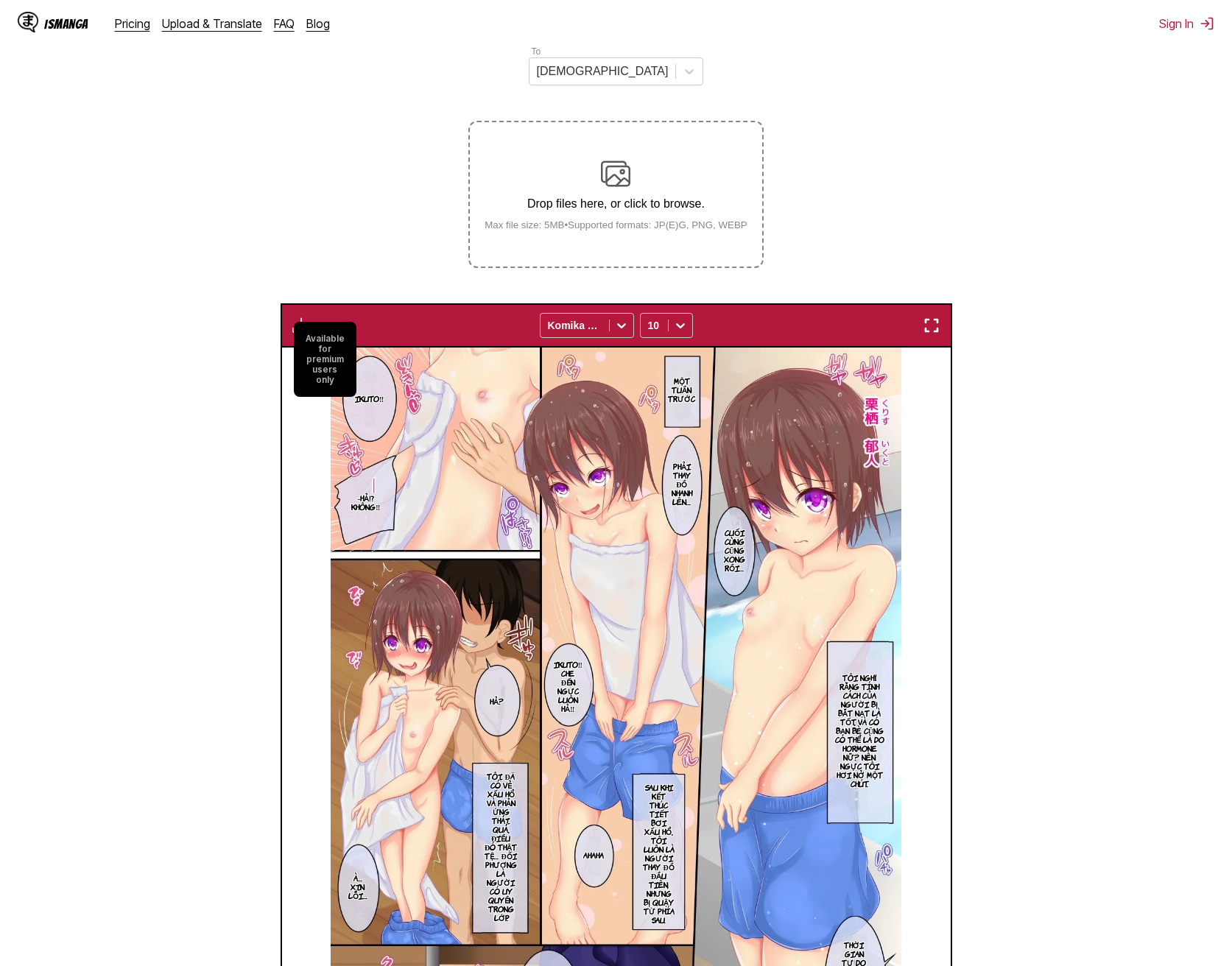
scroll to position [246, 0]
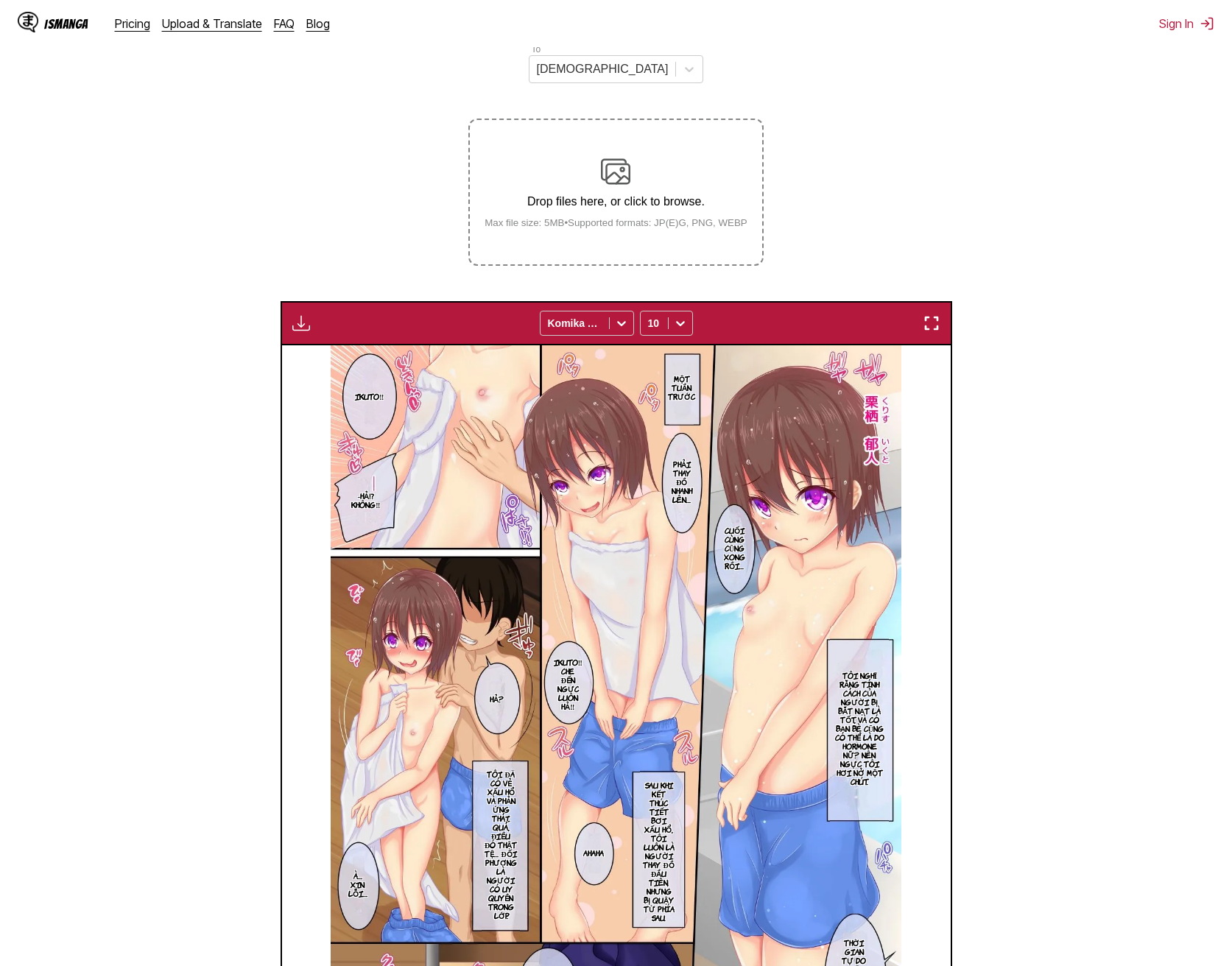
click at [308, 314] on img "button" at bounding box center [301, 323] width 17 height 17
click at [351, 239] on section "From Japanese To Vietnamese Drop files here, or click to browse. Max file size:…" at bounding box center [616, 592] width 1208 height 1208
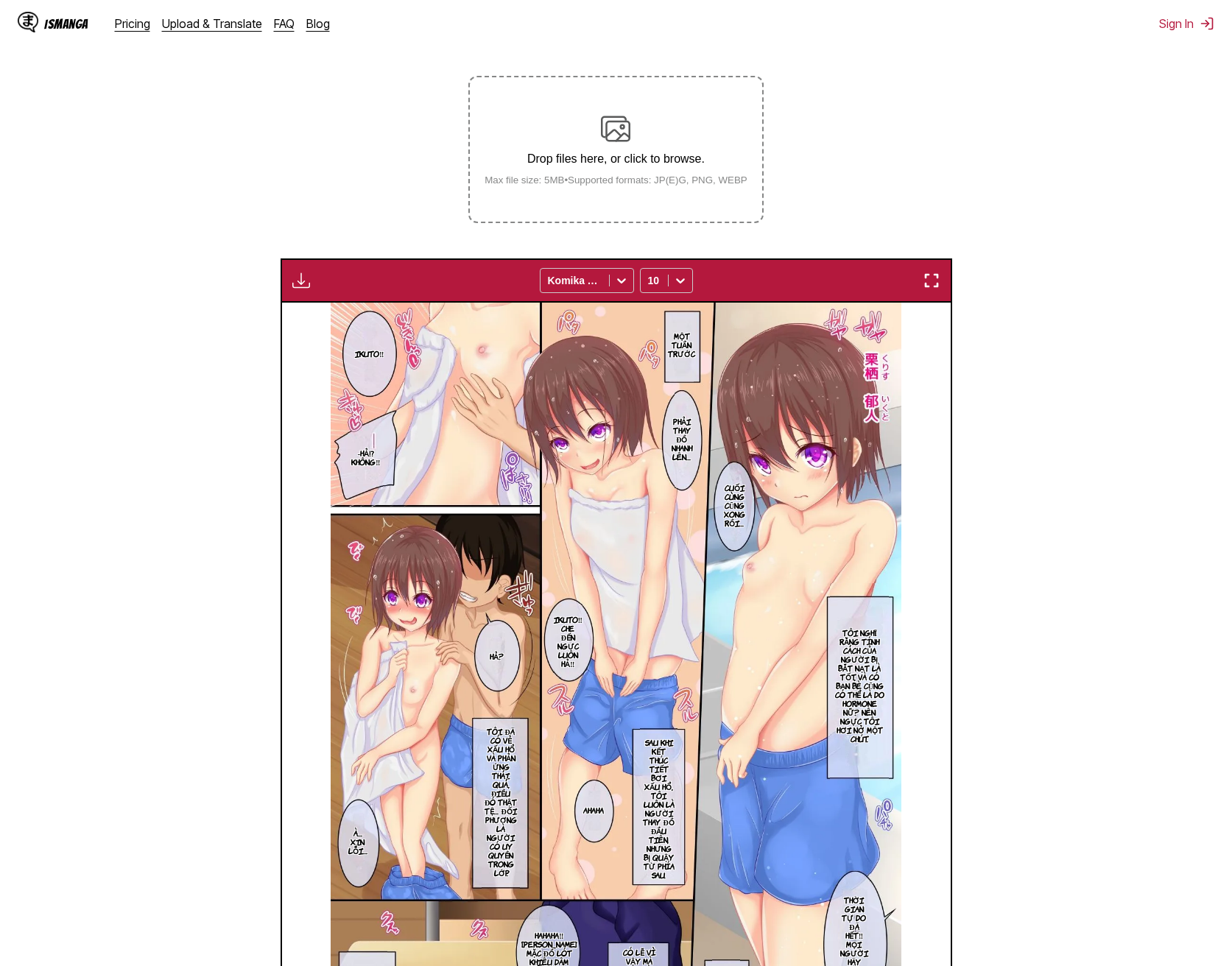
scroll to position [268, 0]
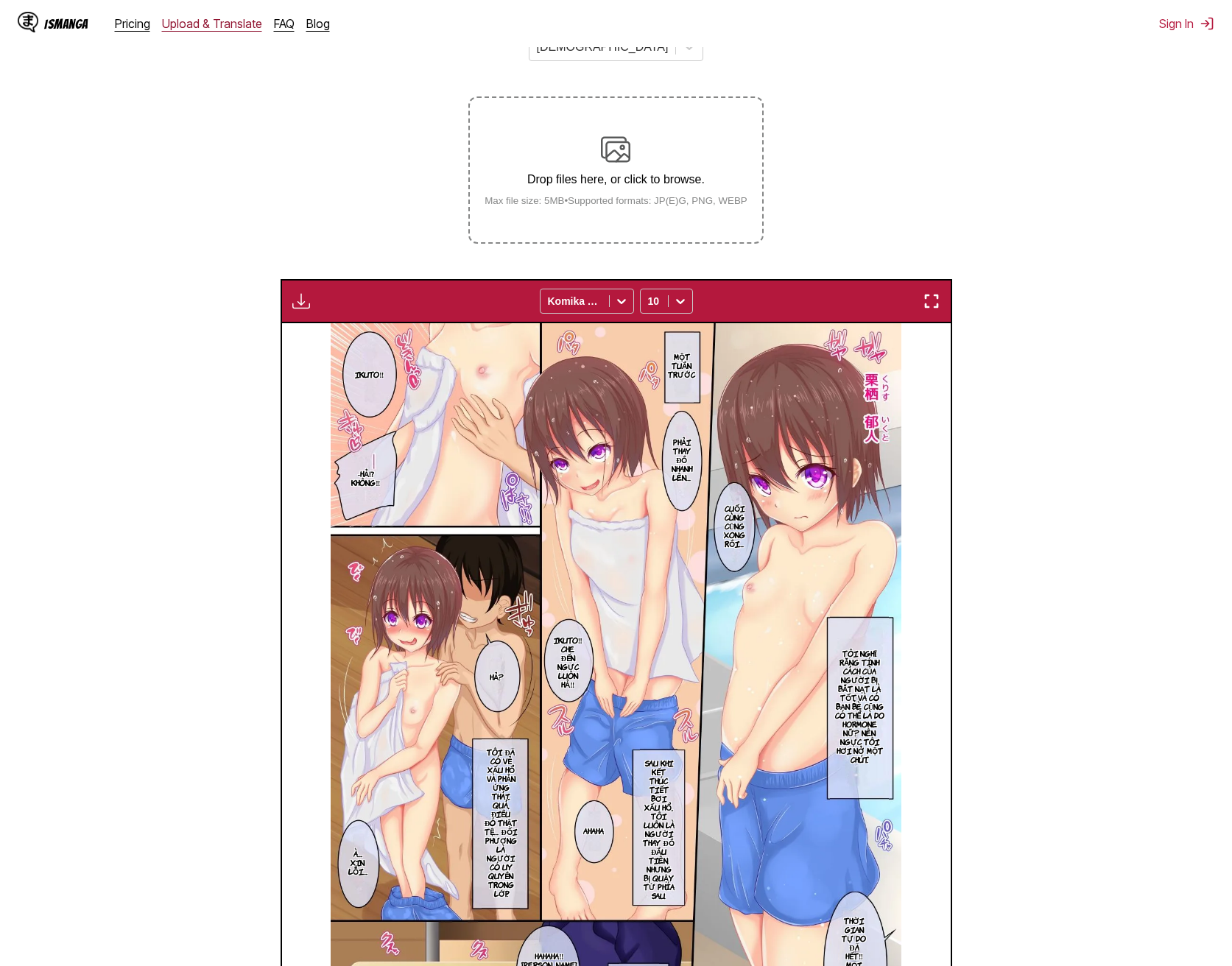
click at [217, 28] on link "Upload & Translate" at bounding box center [212, 24] width 100 height 15
